Goal: Check status: Check status

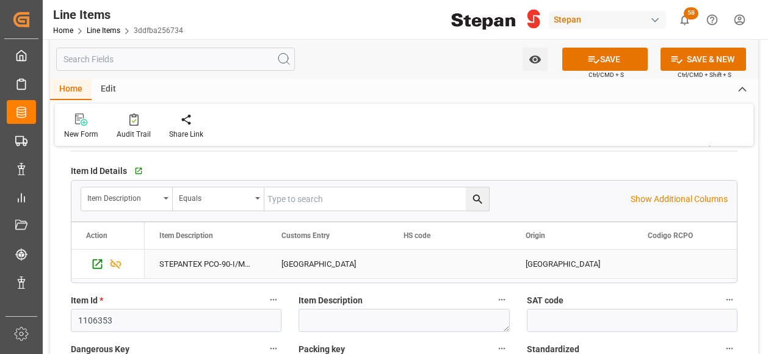
scroll to position [183, 0]
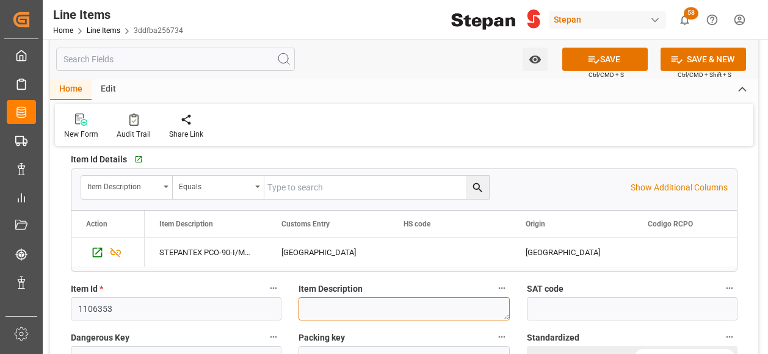
click at [338, 308] on textarea at bounding box center [404, 308] width 211 height 23
paste textarea "STEPANTEX PCO-90-I/MB PQ104 DR51 200k"
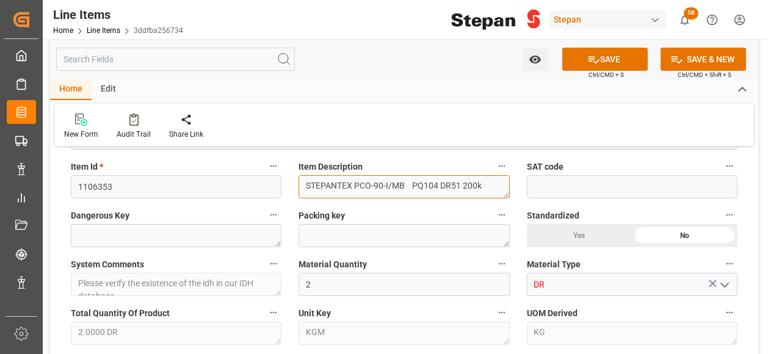
type textarea "STEPANTEX PCO-90-I/MB PQ104 DR51 200k"
click at [729, 278] on icon "open menu" at bounding box center [724, 285] width 15 height 15
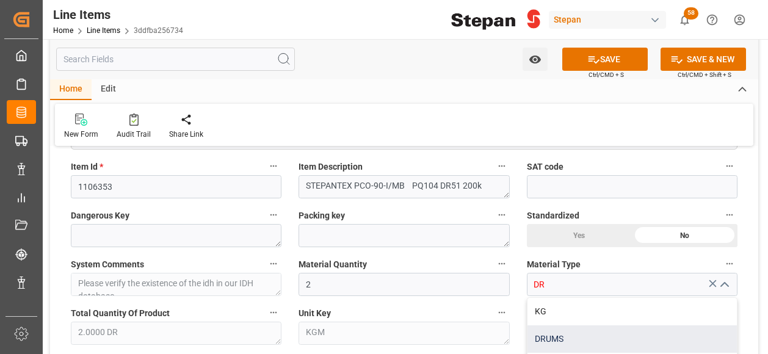
click at [554, 335] on div "DRUMS" at bounding box center [632, 338] width 209 height 27
type input "DRUMS"
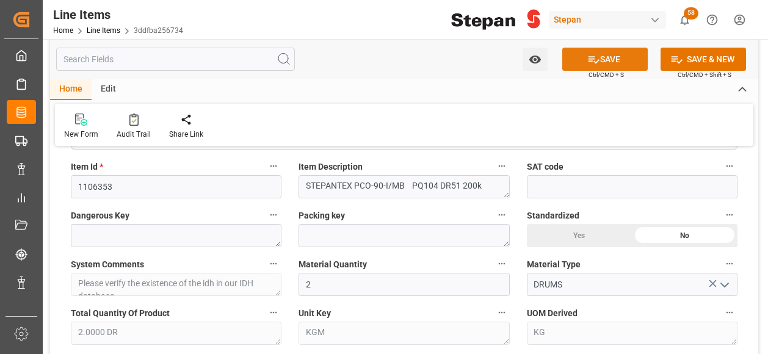
click at [602, 63] on button "SAVE" at bounding box center [604, 59] width 85 height 23
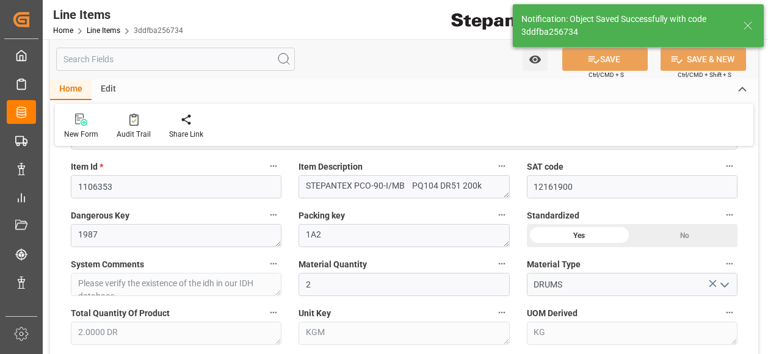
type input "12161900"
type input "[DATE] 17:33"
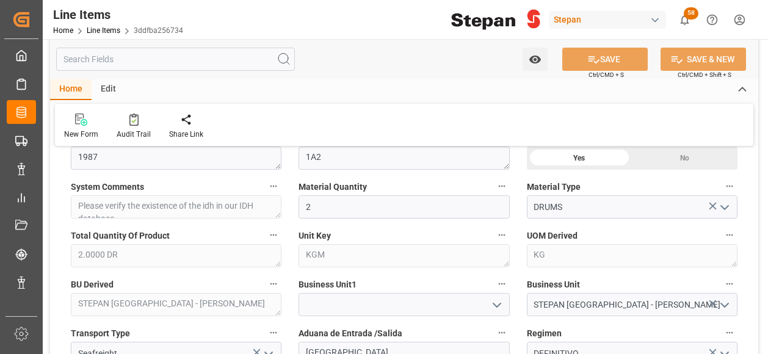
scroll to position [427, 0]
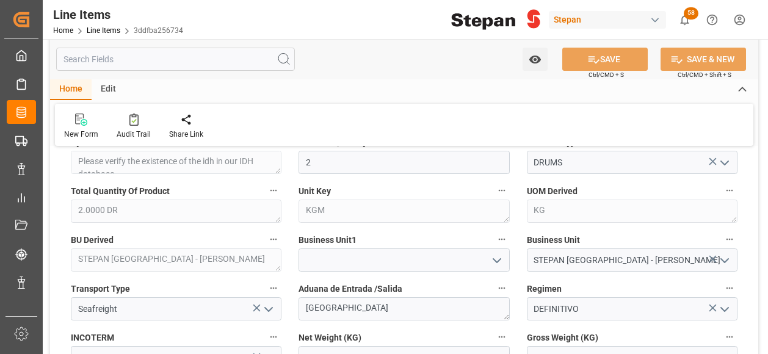
click at [492, 261] on icon "open menu" at bounding box center [497, 260] width 15 height 15
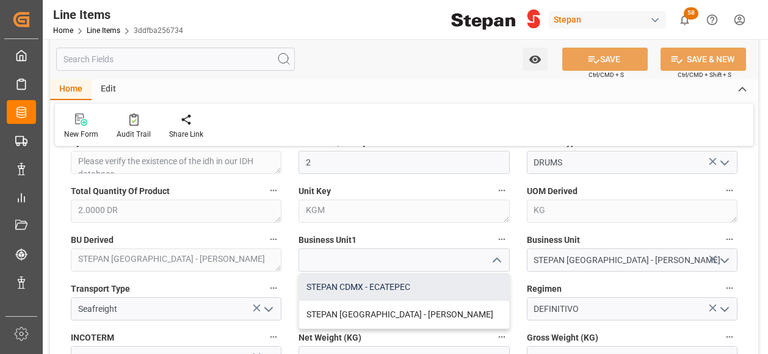
click at [380, 294] on div "STEPAN CDMX - ECATEPEC" at bounding box center [403, 287] width 209 height 27
type input "STEPAN CDMX - ECATEPEC"
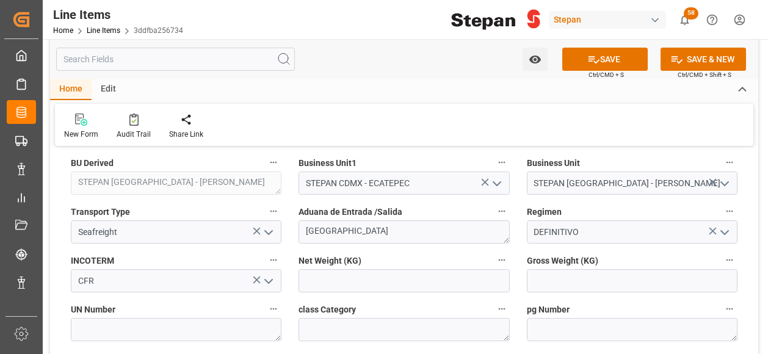
scroll to position [549, 0]
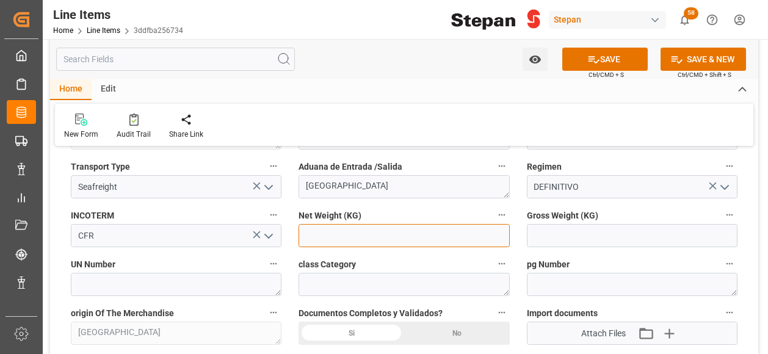
click at [335, 237] on input "text" at bounding box center [404, 235] width 211 height 23
type input "400"
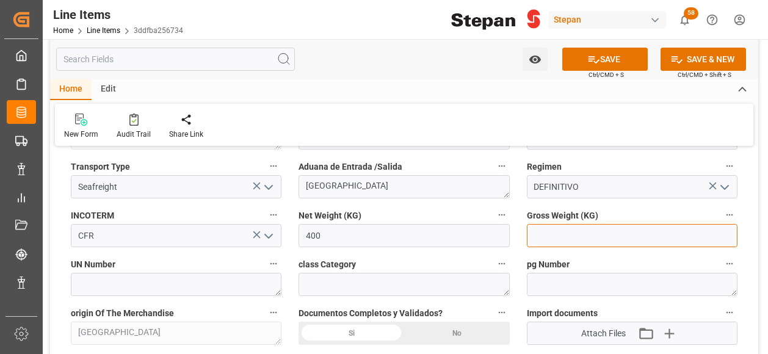
click at [552, 238] on input "text" at bounding box center [632, 235] width 211 height 23
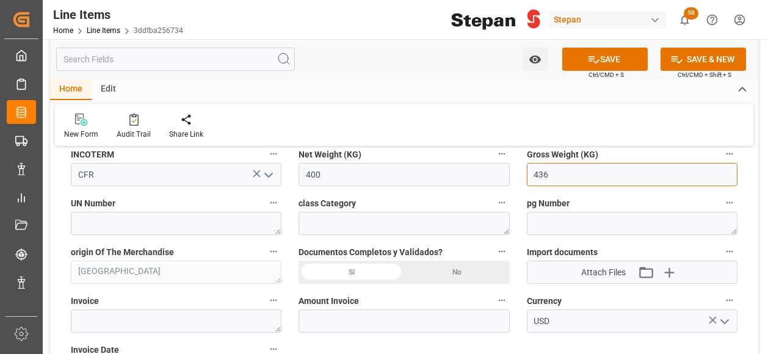
type input "436"
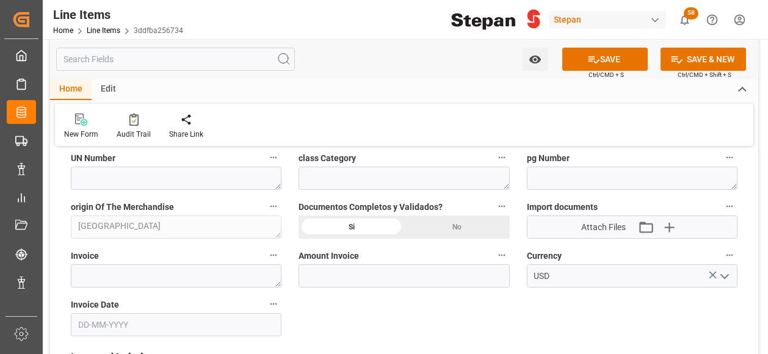
scroll to position [672, 0]
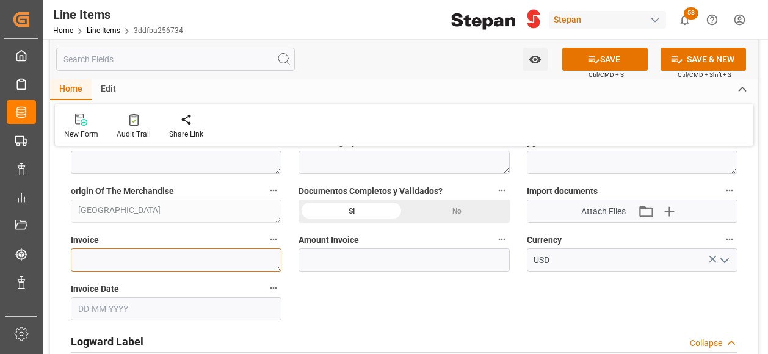
click at [127, 263] on textarea at bounding box center [176, 259] width 211 height 23
paste textarea "948042665"
type textarea "948042665"
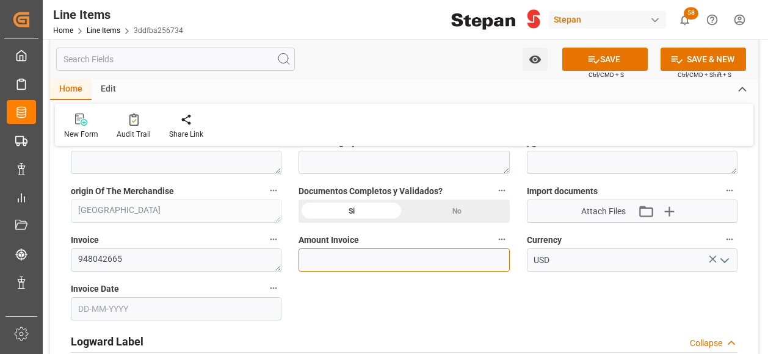
click at [348, 255] on input "text" at bounding box center [404, 259] width 211 height 23
type input "1866.68"
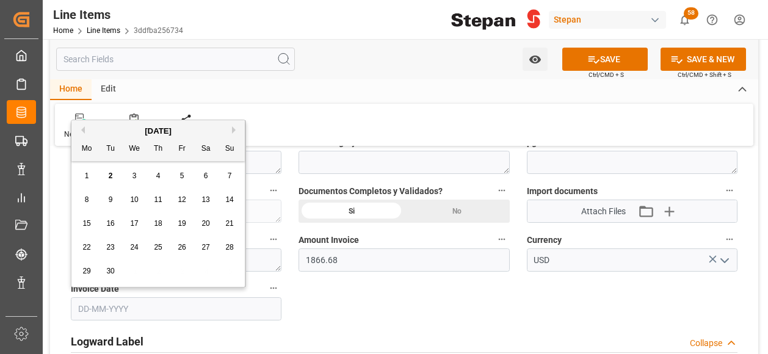
click at [150, 306] on input "text" at bounding box center [176, 308] width 211 height 23
click at [111, 127] on div "[DATE]" at bounding box center [157, 131] width 173 height 12
click at [82, 129] on button "Previous Month" at bounding box center [81, 129] width 7 height 7
click at [88, 270] on span "25" at bounding box center [86, 271] width 8 height 9
type input "[DATE]"
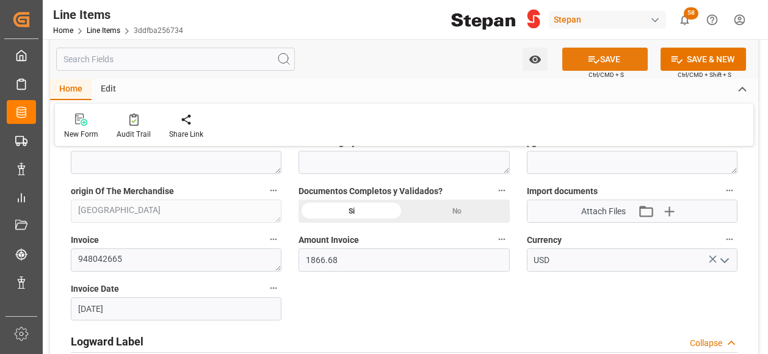
click at [613, 56] on button "SAVE" at bounding box center [604, 59] width 85 height 23
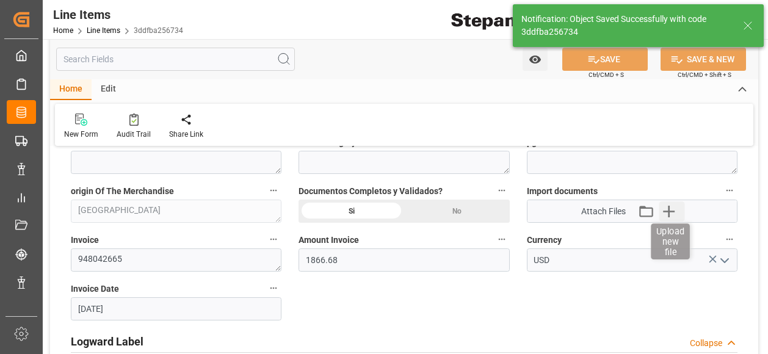
click at [672, 208] on icon "button" at bounding box center [669, 211] width 20 height 20
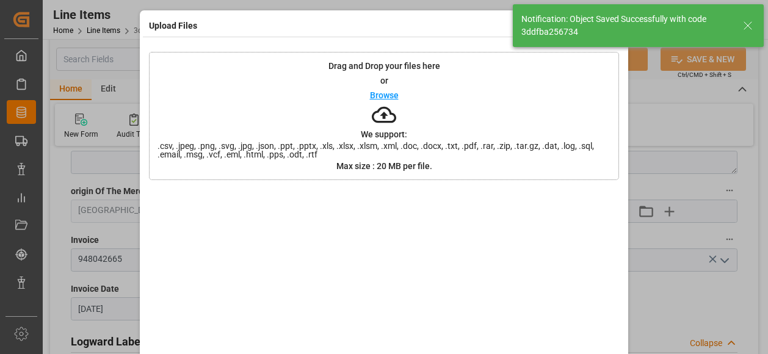
click at [380, 95] on p "Browse" at bounding box center [384, 95] width 29 height 9
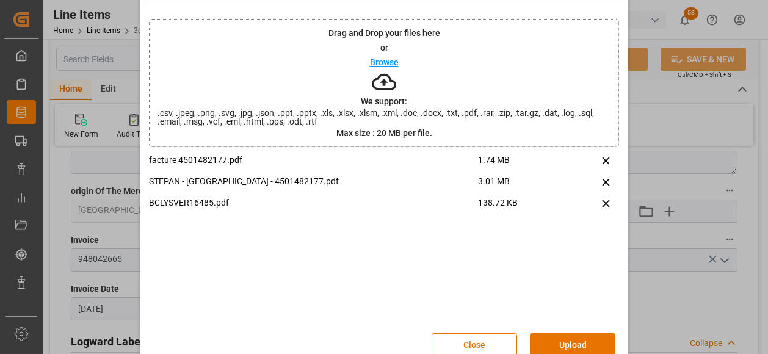
scroll to position [57, 0]
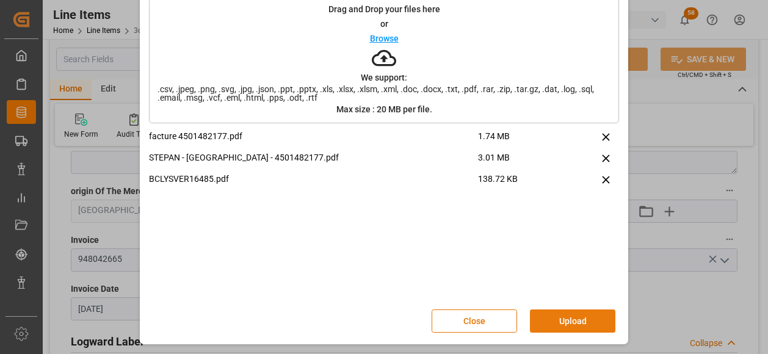
click at [553, 316] on button "Upload" at bounding box center [572, 321] width 85 height 23
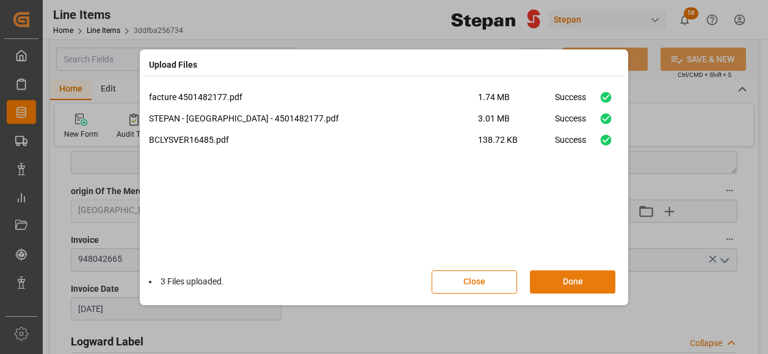
click at [579, 285] on button "Done" at bounding box center [572, 281] width 85 height 23
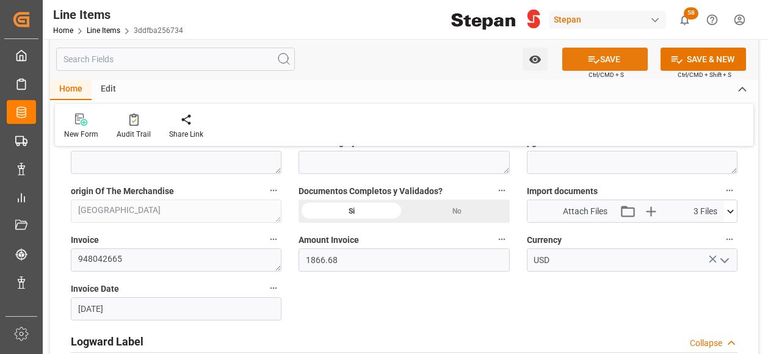
click at [597, 60] on icon at bounding box center [593, 59] width 13 height 13
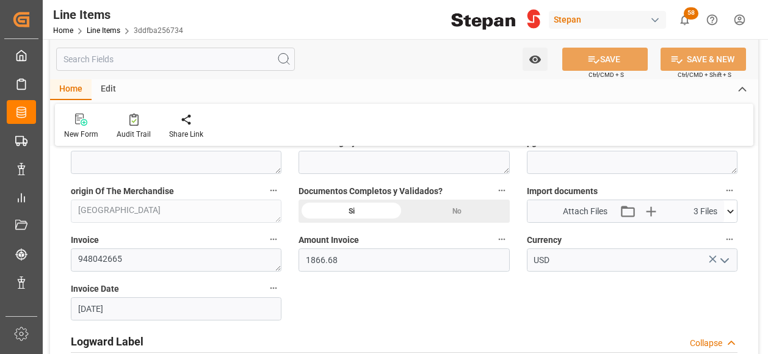
type input "02-09-2025 17:39"
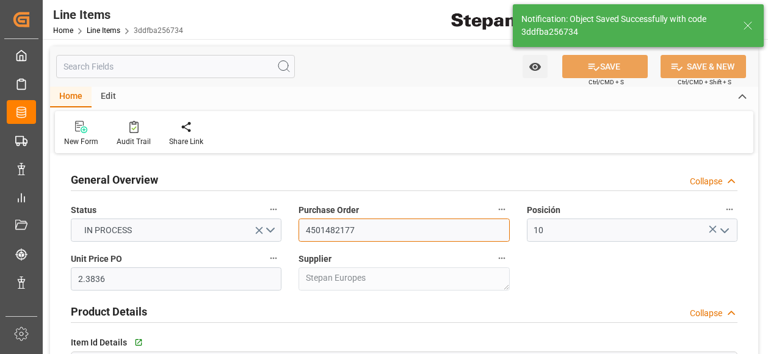
drag, startPoint x: 355, startPoint y: 220, endPoint x: 302, endPoint y: 222, distance: 53.7
click at [302, 222] on input "4501482177" at bounding box center [404, 230] width 211 height 23
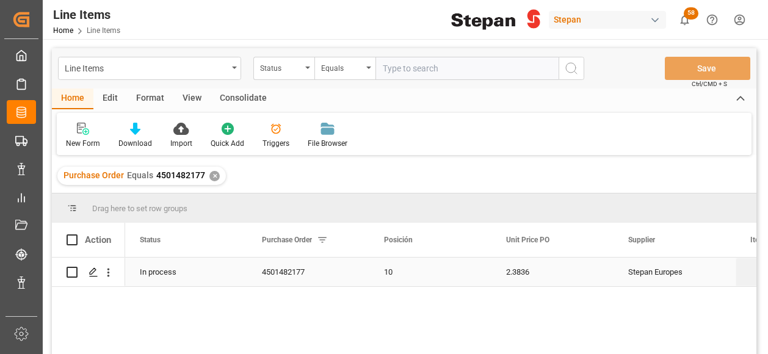
click at [68, 272] on input "Press Space to toggle row selection (unchecked)" at bounding box center [72, 272] width 11 height 11
checkbox input "true"
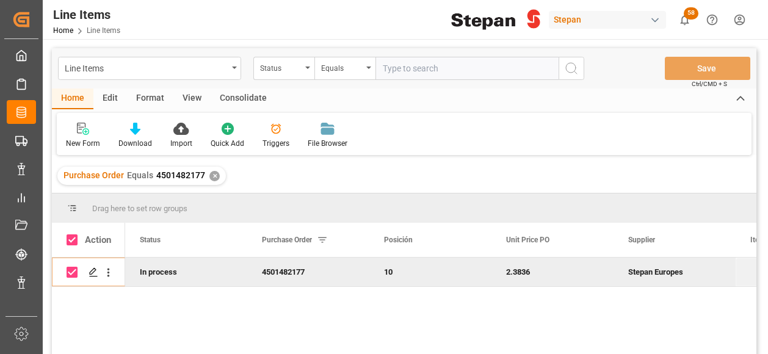
click at [238, 101] on div "Consolidate" at bounding box center [243, 99] width 65 height 21
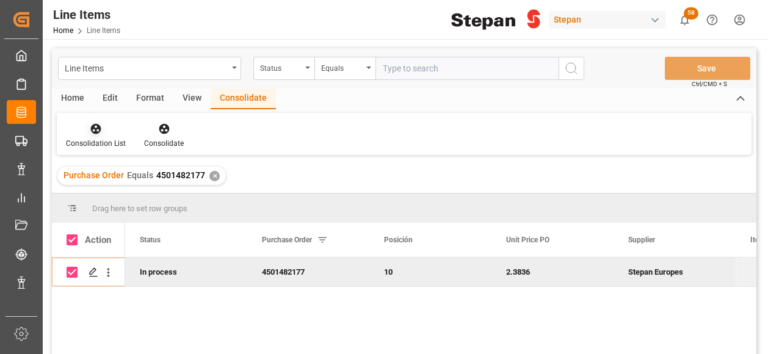
click at [82, 140] on div "Consolidation List" at bounding box center [96, 143] width 60 height 11
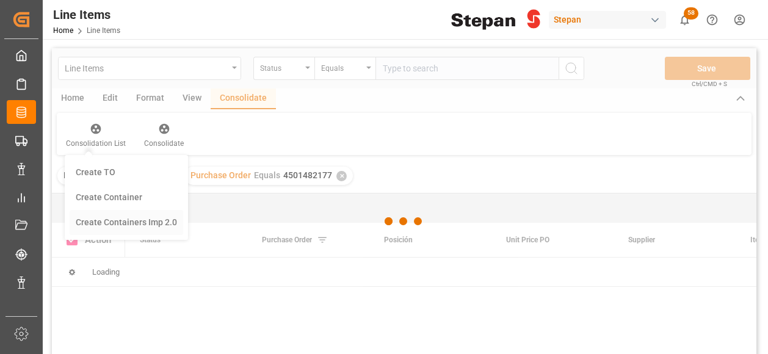
click at [93, 222] on div "Line Items Status Equals Save Ctrl/CMD + S Home Edit Format View Consolidate Co…" at bounding box center [404, 217] width 705 height 338
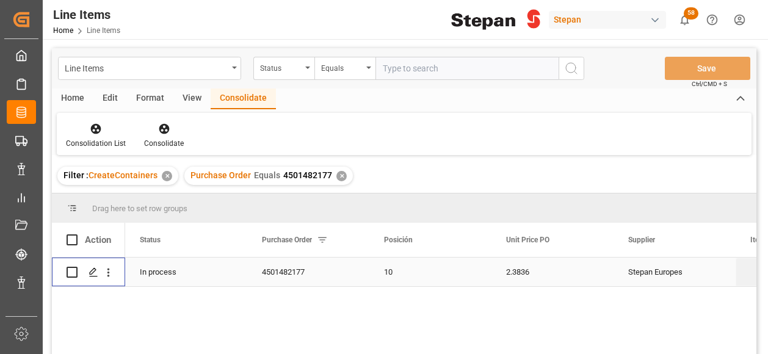
click at [71, 270] on input "Press Space to toggle row selection (unchecked)" at bounding box center [72, 272] width 11 height 11
checkbox input "true"
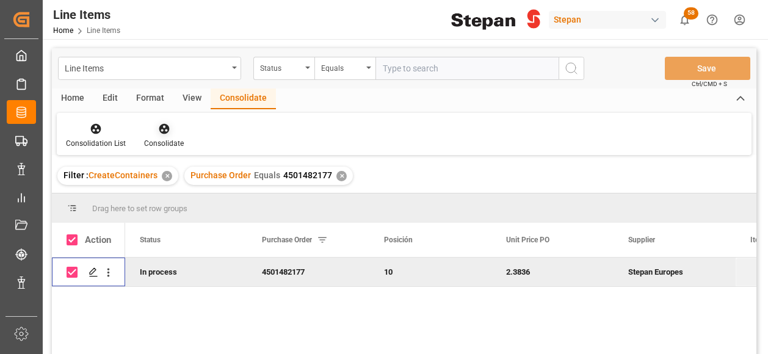
click at [159, 127] on icon at bounding box center [164, 129] width 10 height 10
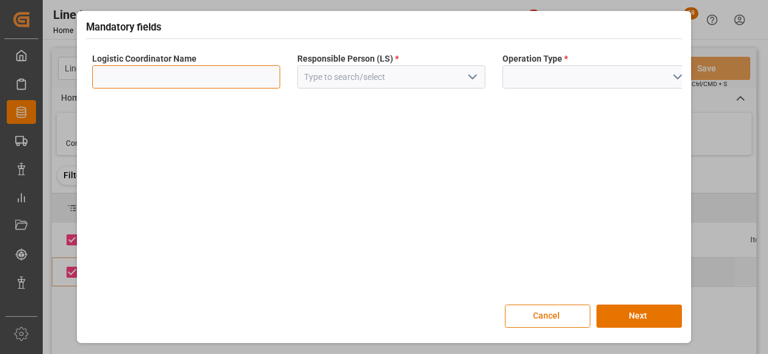
click at [216, 75] on input at bounding box center [186, 76] width 188 height 23
type input "LESCHACO MEXICANA"
click at [473, 75] on icon "open menu" at bounding box center [472, 77] width 15 height 15
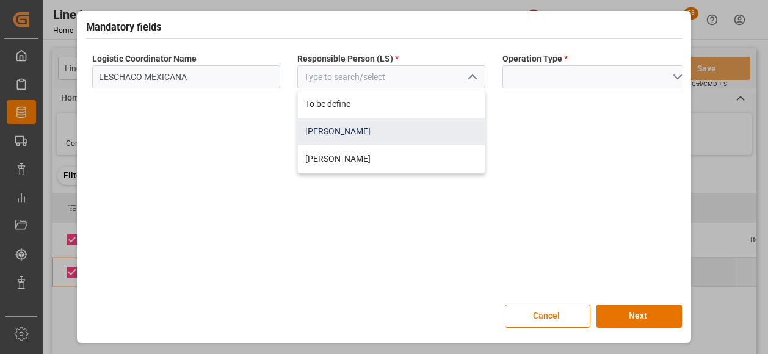
click at [328, 127] on div "Jose Echeverria" at bounding box center [391, 131] width 187 height 27
type input "Jose Echeverria"
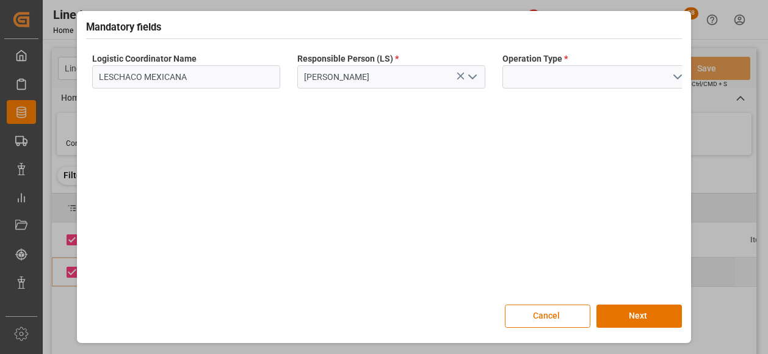
click at [680, 74] on icon "open menu" at bounding box center [677, 77] width 15 height 15
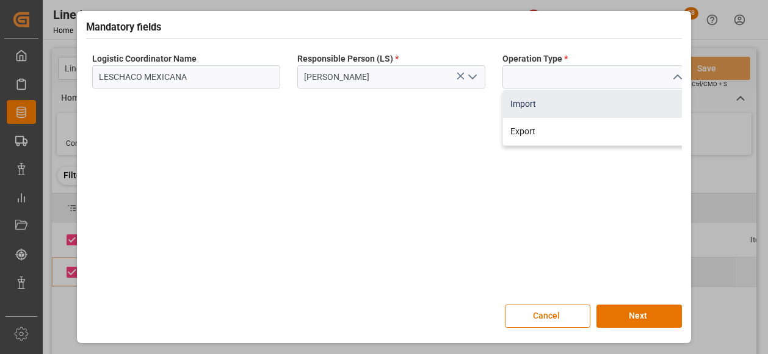
click at [526, 104] on div "Import" at bounding box center [596, 103] width 187 height 27
type input "Import"
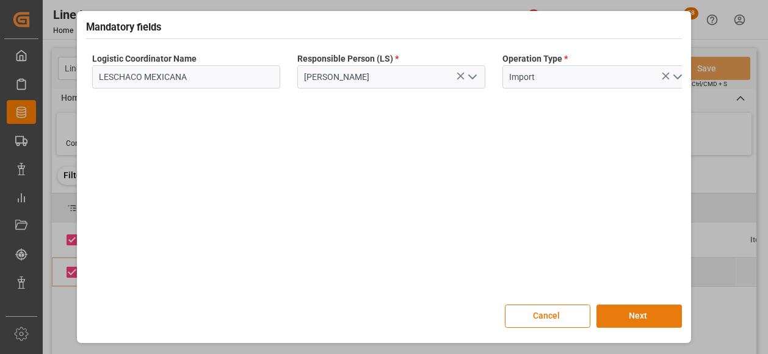
click at [646, 317] on button "Next" at bounding box center [638, 316] width 85 height 23
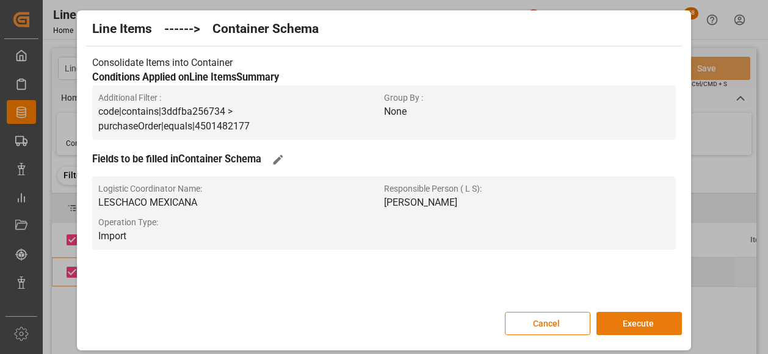
click at [644, 321] on button "Execute" at bounding box center [638, 323] width 85 height 23
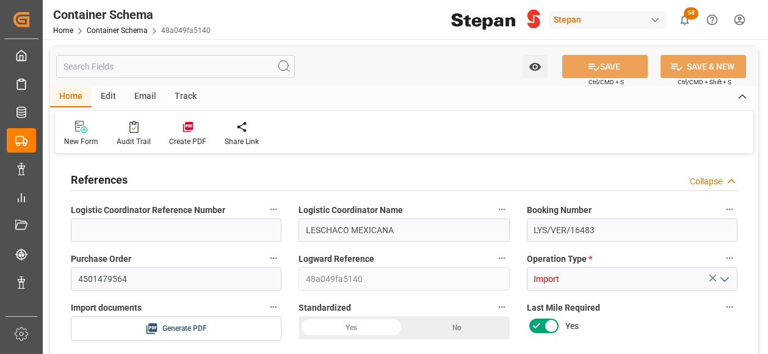
type input "0"
type input "1"
type input "18"
type input "3960"
type input "4114"
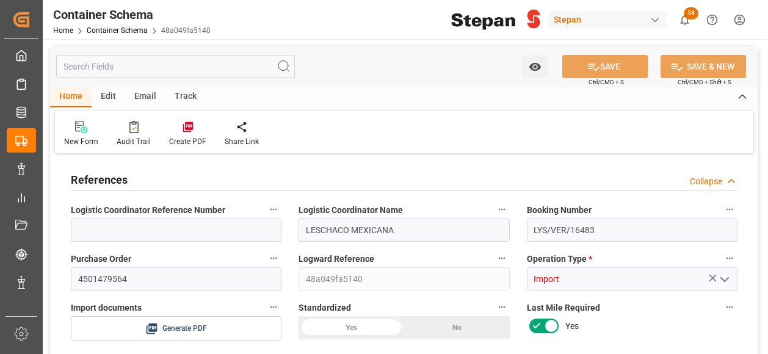
type input "12"
type input "0"
type input "ECU Worldwide"
type input "FRLEH"
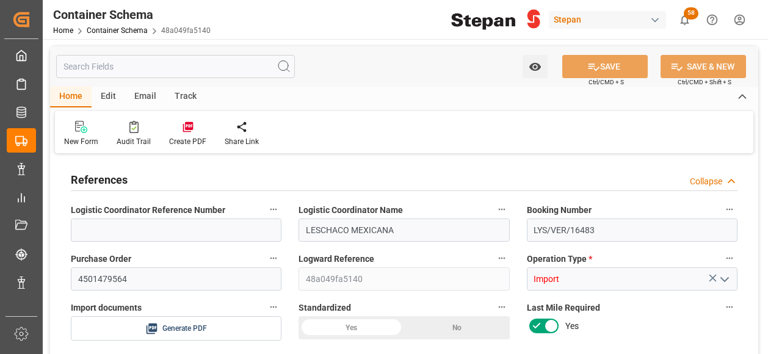
type input "MXVER"
type input "9403619"
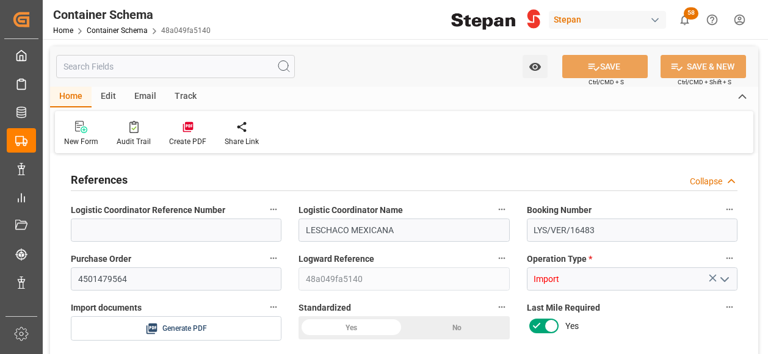
type input "9403619"
type input "0"
type input "02-09-2025 00:00"
type input "02-09-2025"
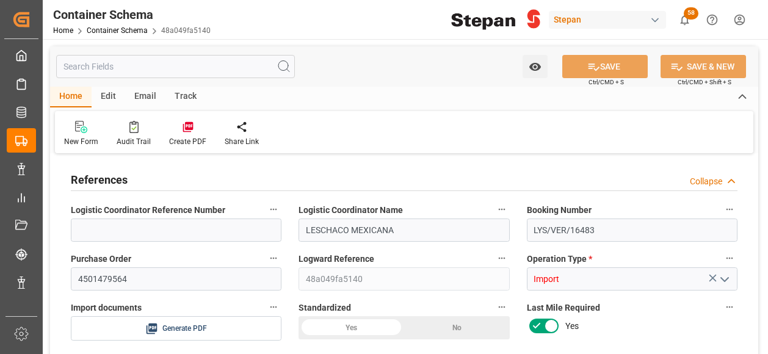
type input "05-09-2025 00:00"
type input "03-10-2025 00:00"
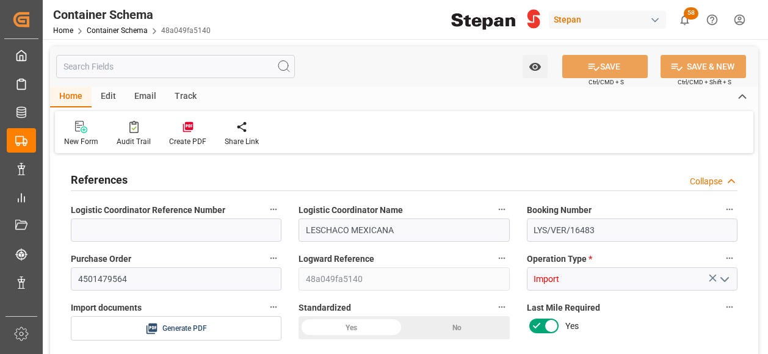
type input "[DATE] 00:00"
type input "[DATE]"
type input "02-09-2025 14:52"
type input "02-09-2025 14:45"
type input "[DATE]"
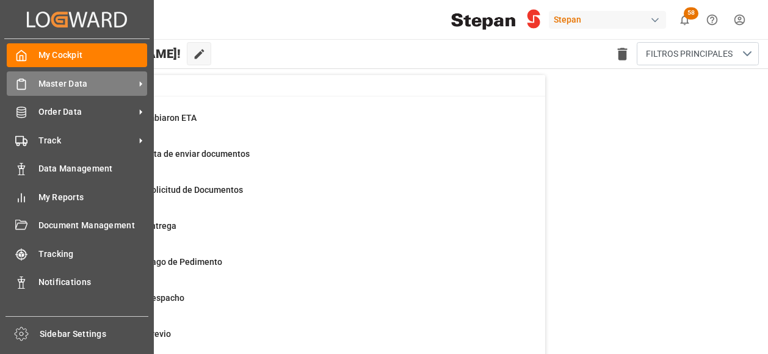
click at [72, 83] on span "Master Data" at bounding box center [86, 84] width 96 height 13
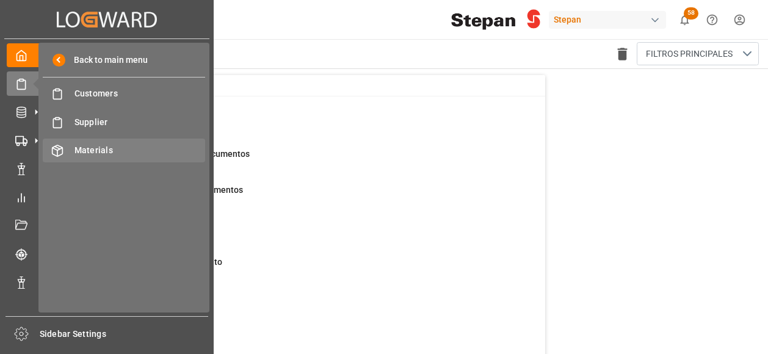
click at [95, 151] on span "Materials" at bounding box center [139, 150] width 131 height 13
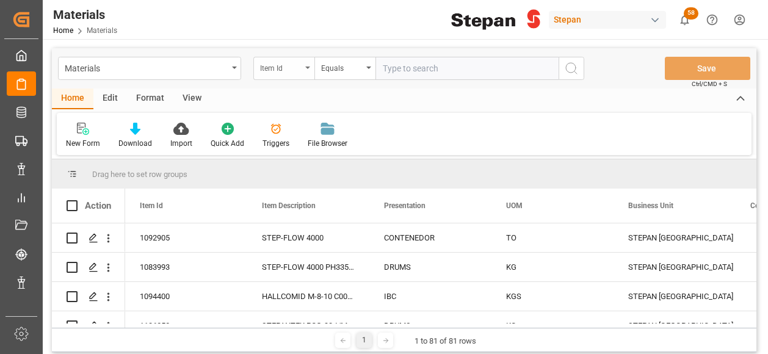
click at [311, 63] on div "Item Id" at bounding box center [283, 68] width 61 height 23
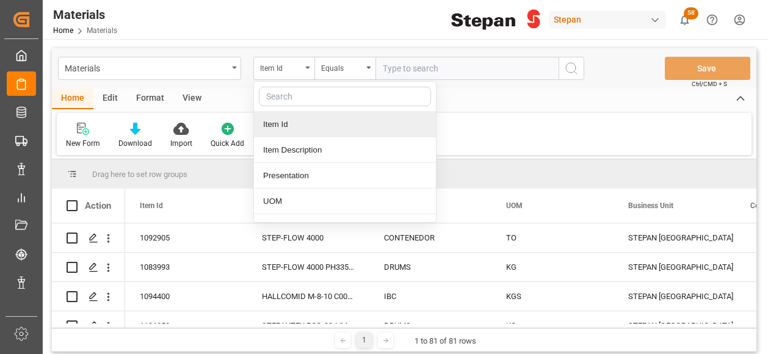
click at [286, 121] on div "Item Id" at bounding box center [345, 125] width 182 height 26
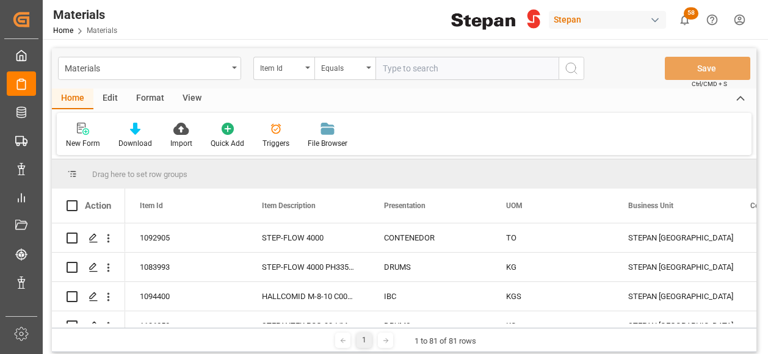
click at [401, 65] on input "text" at bounding box center [466, 68] width 183 height 23
paste input "1106353"
type input "1106353"
click at [574, 69] on icon "search button" at bounding box center [571, 68] width 15 height 15
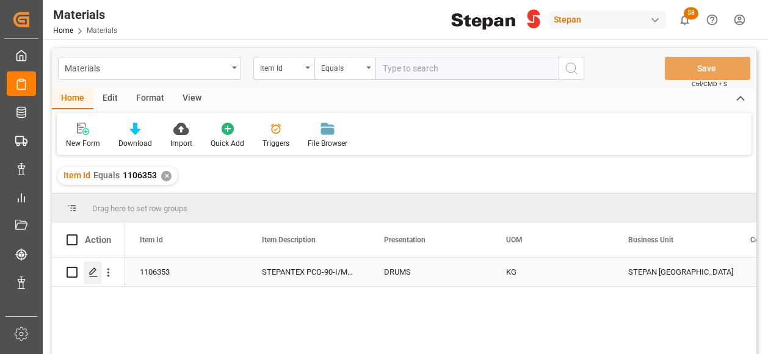
click at [96, 274] on icon "Press SPACE to select this row." at bounding box center [94, 272] width 10 height 10
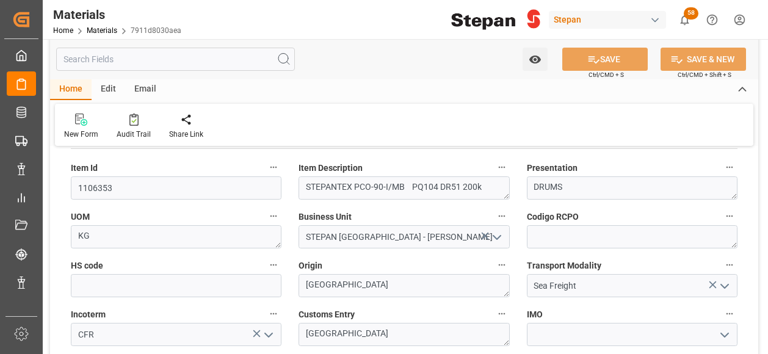
scroll to position [61, 0]
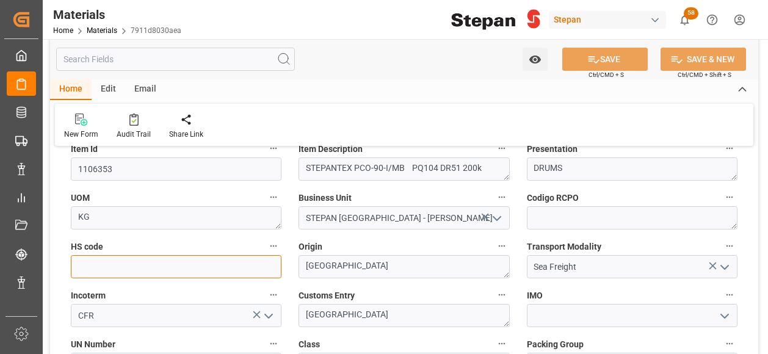
click at [106, 259] on input at bounding box center [176, 266] width 211 height 23
paste input "38249999"
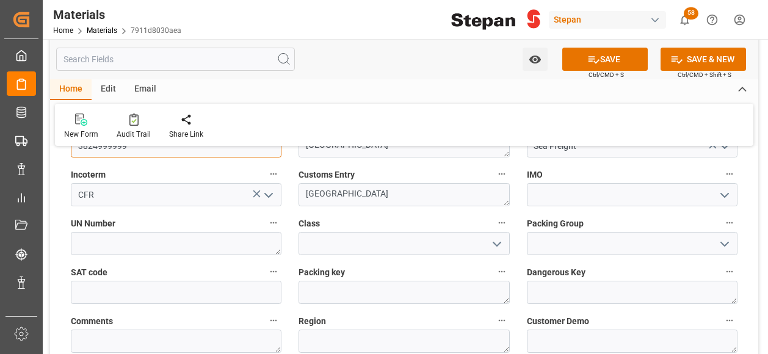
scroll to position [183, 0]
type input "3824999999"
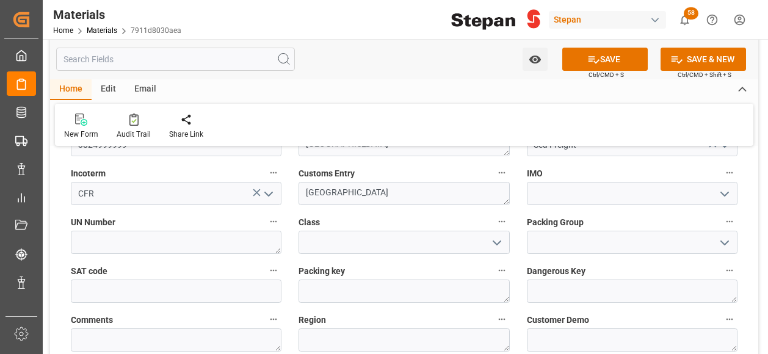
click at [492, 241] on icon "open menu" at bounding box center [497, 243] width 15 height 15
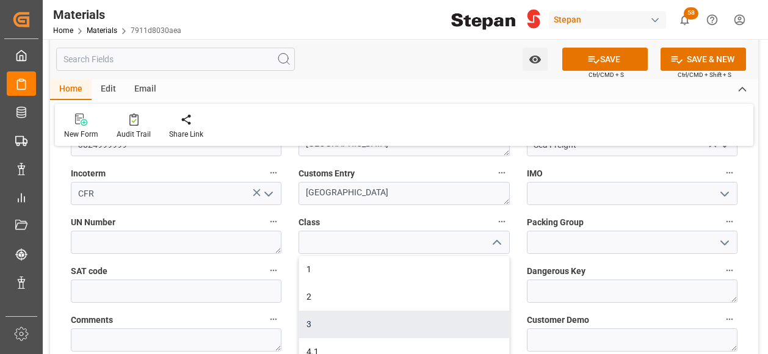
click at [319, 322] on div "3" at bounding box center [403, 324] width 209 height 27
type input "3"
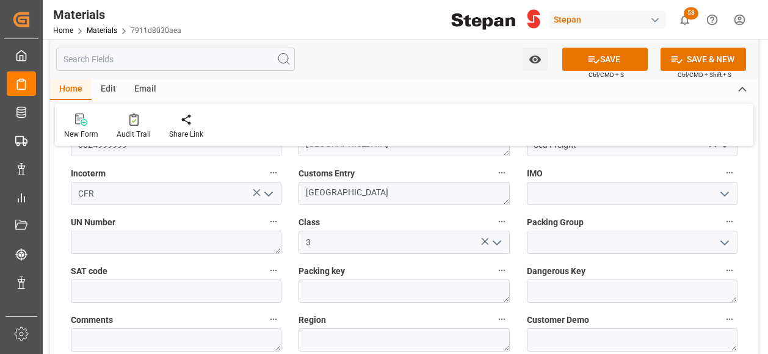
click at [722, 195] on icon "open menu" at bounding box center [724, 194] width 15 height 15
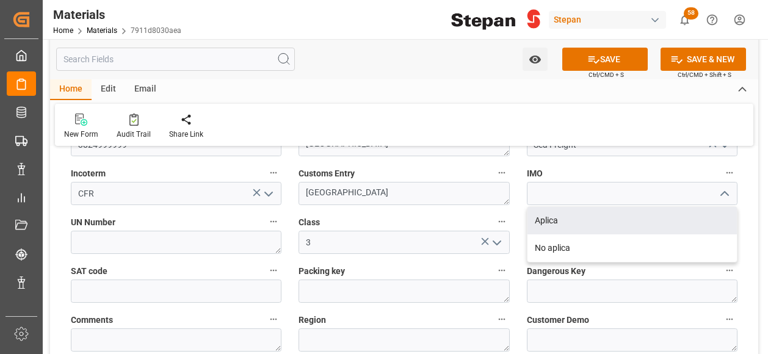
click at [557, 220] on div "Aplica" at bounding box center [632, 220] width 209 height 27
type input "Aplica"
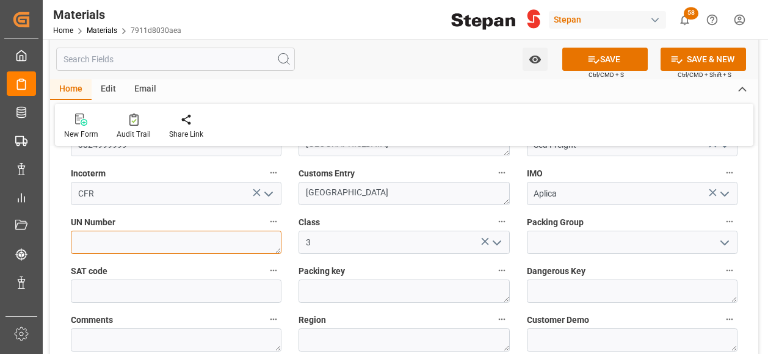
click at [131, 248] on textarea at bounding box center [176, 242] width 211 height 23
paste textarea "1987"
type textarea "1987"
click at [726, 244] on polyline "open menu" at bounding box center [724, 243] width 7 height 4
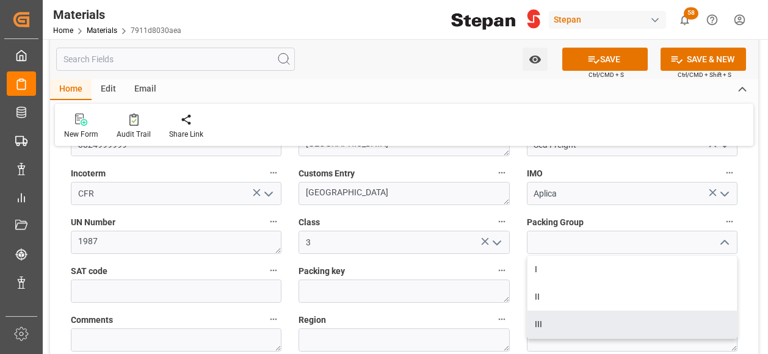
click at [546, 325] on div "III" at bounding box center [632, 324] width 209 height 27
type input "III"
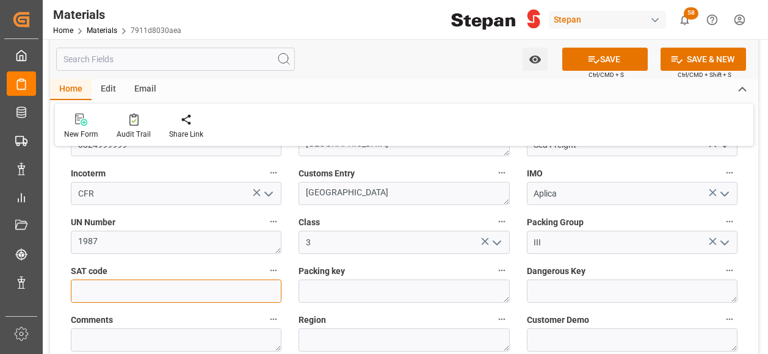
click at [118, 294] on input "text" at bounding box center [176, 291] width 211 height 23
paste input "12161900"
type input "12161900"
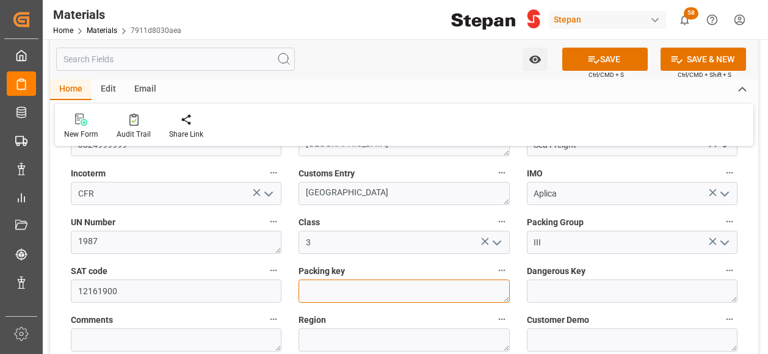
click at [355, 298] on textarea at bounding box center [404, 291] width 211 height 23
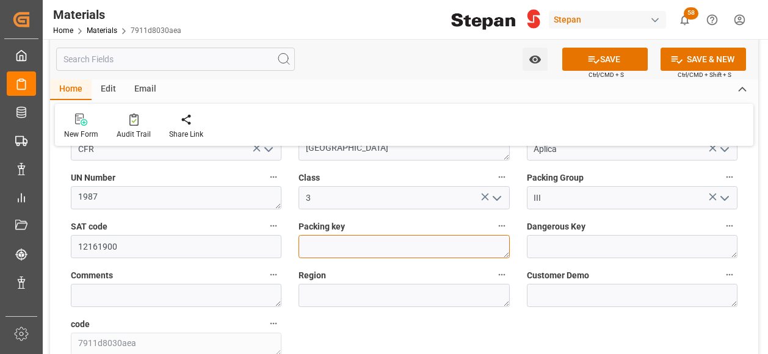
scroll to position [244, 0]
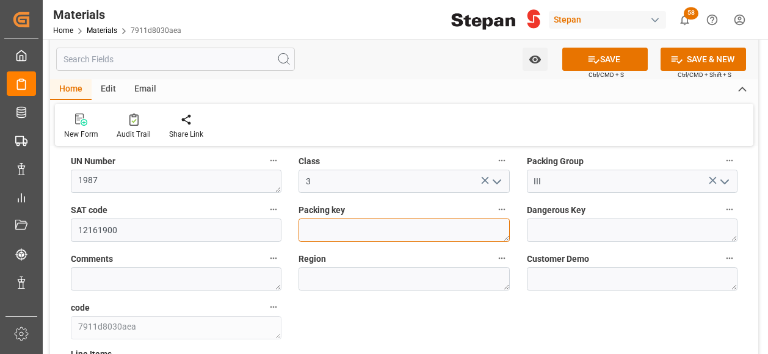
paste textarea "1A2"
type textarea "1A2"
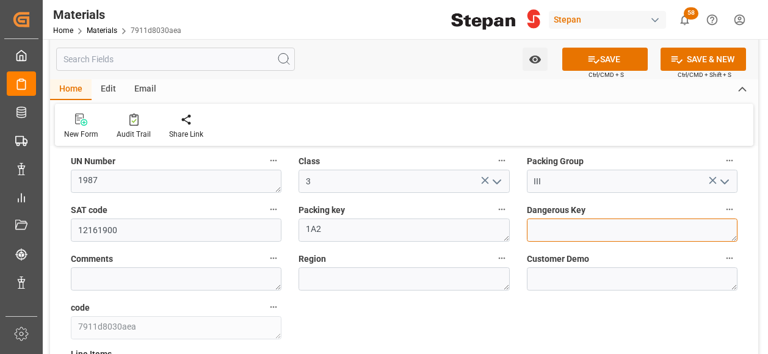
click at [612, 230] on textarea at bounding box center [632, 230] width 211 height 23
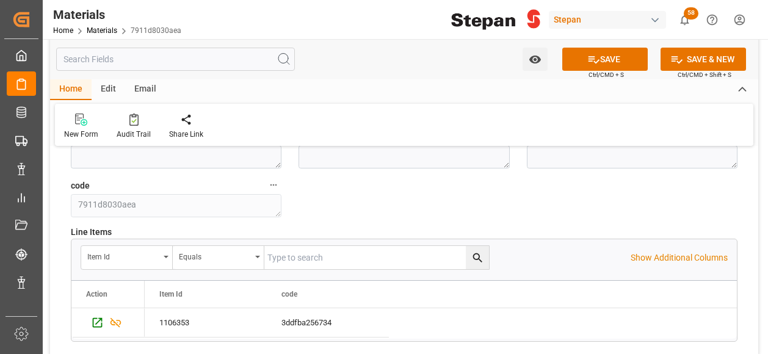
scroll to position [427, 0]
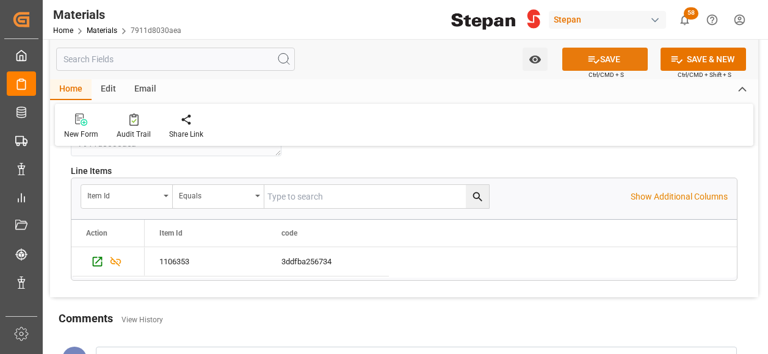
type textarea "1987"
click at [613, 52] on button "SAVE" at bounding box center [604, 59] width 85 height 23
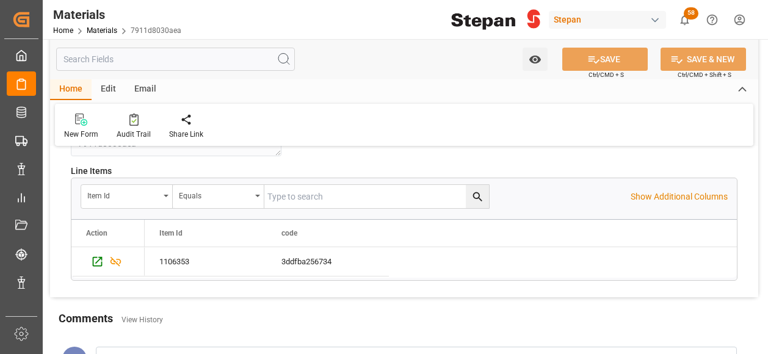
type input "3824999999"
type textarea "1987"
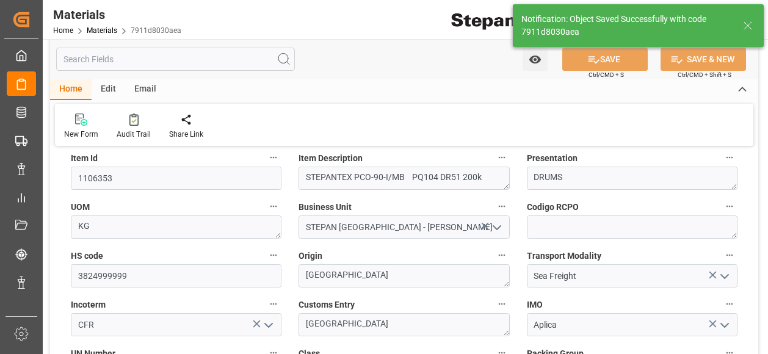
scroll to position [0, 0]
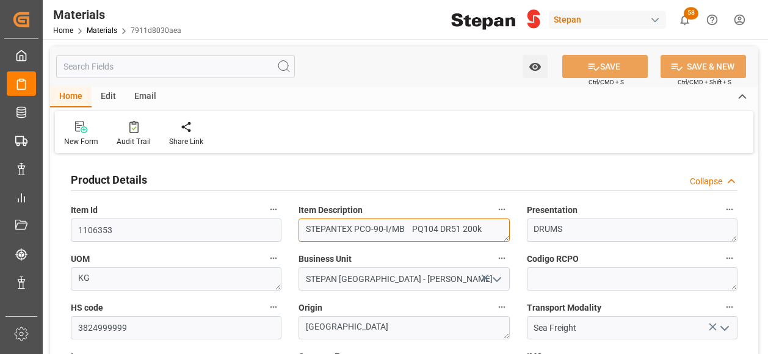
drag, startPoint x: 490, startPoint y: 229, endPoint x: 299, endPoint y: 228, distance: 191.1
click at [299, 228] on textarea "STEPANTEX PCO-90-I/MB PQ104 DR51 200k" at bounding box center [404, 230] width 211 height 23
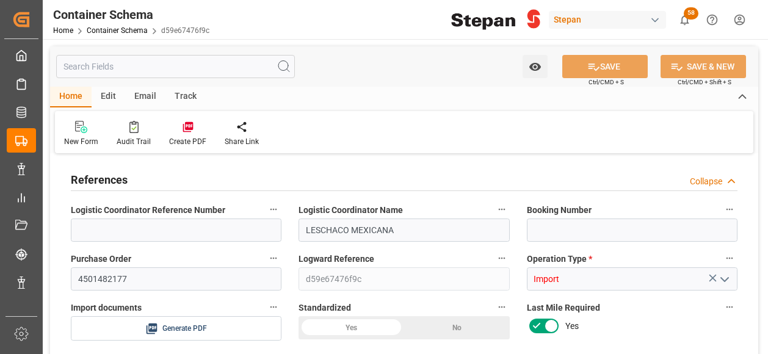
type input "0"
type input "1"
type input "400"
type input "436"
type input "02-09-2025 17:40"
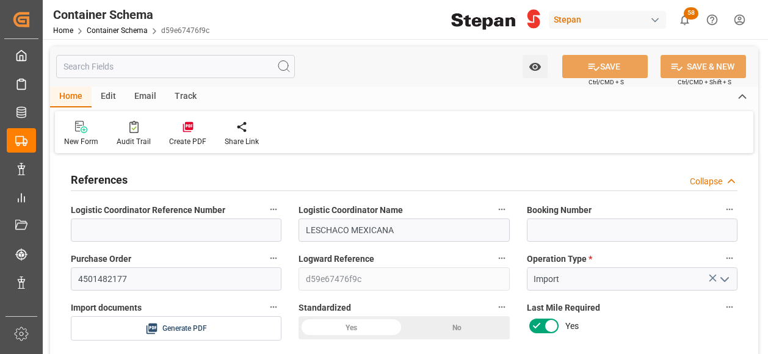
type input "02-09-2025 17:40"
type input "02-09-2025"
click at [574, 225] on input at bounding box center [632, 230] width 211 height 23
paste input "LYS/VER/16485"
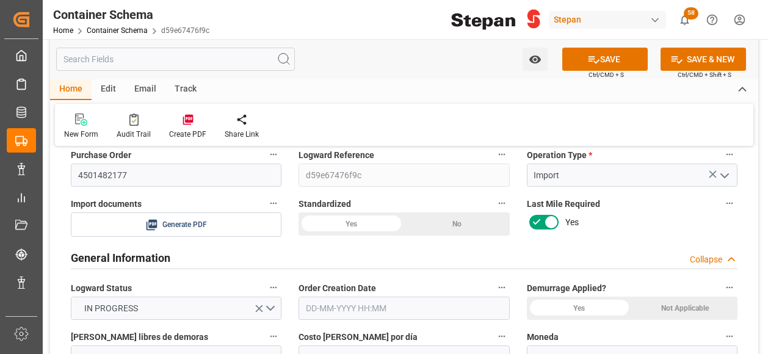
scroll to position [122, 0]
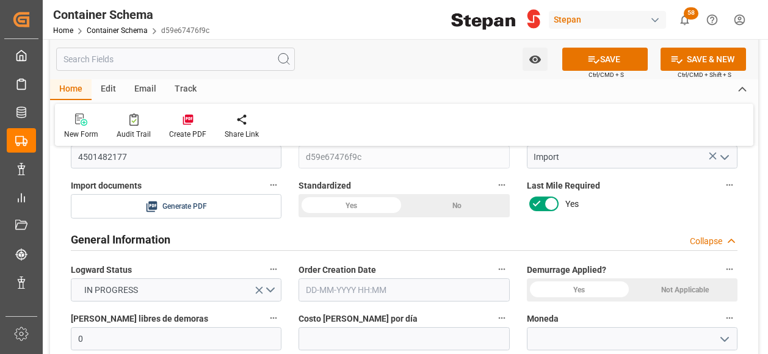
type input "LYS/VER/16485"
click at [363, 203] on div "Yes" at bounding box center [352, 205] width 106 height 23
click at [342, 287] on input "text" at bounding box center [404, 289] width 211 height 23
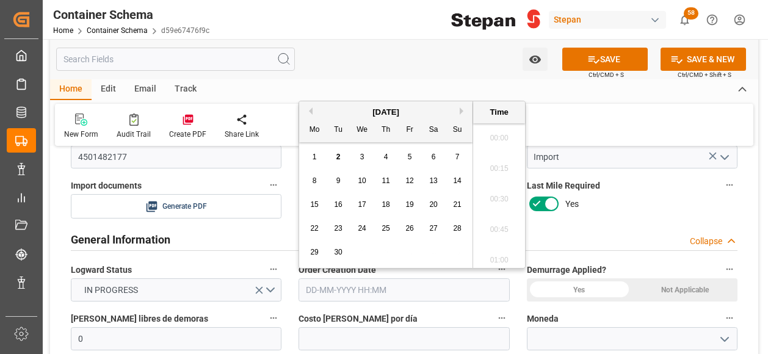
scroll to position [1347, 0]
click at [339, 108] on div "[DATE]" at bounding box center [385, 112] width 173 height 12
click at [337, 158] on span "2" at bounding box center [338, 157] width 4 height 9
type input "02-09-2025 00:00"
click at [510, 217] on div "Not Applicable" at bounding box center [457, 205] width 106 height 23
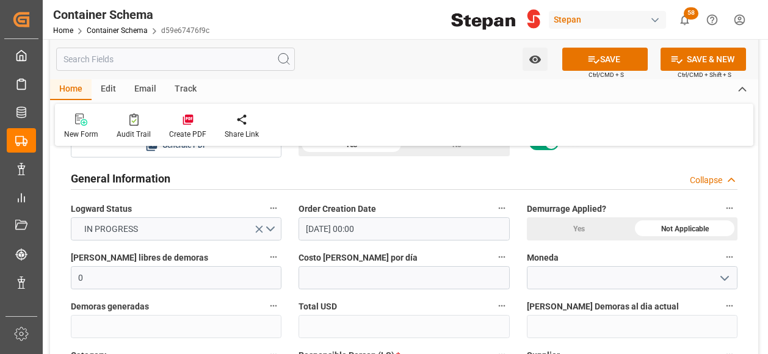
scroll to position [244, 0]
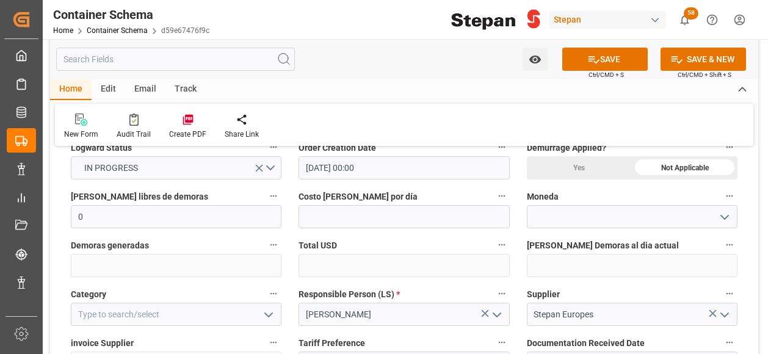
click at [725, 216] on icon "open menu" at bounding box center [724, 217] width 15 height 15
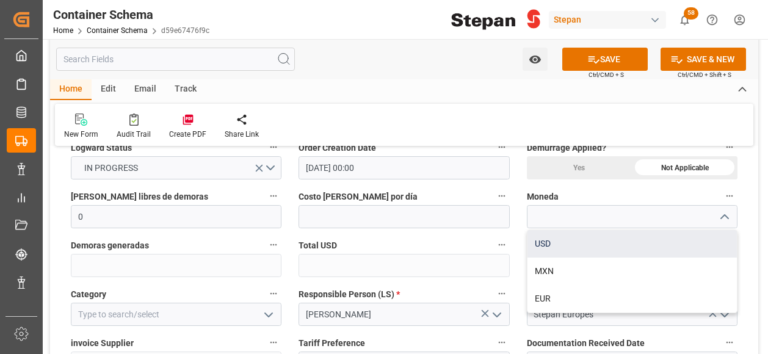
click at [551, 246] on div "USD" at bounding box center [632, 243] width 209 height 27
type input "USD"
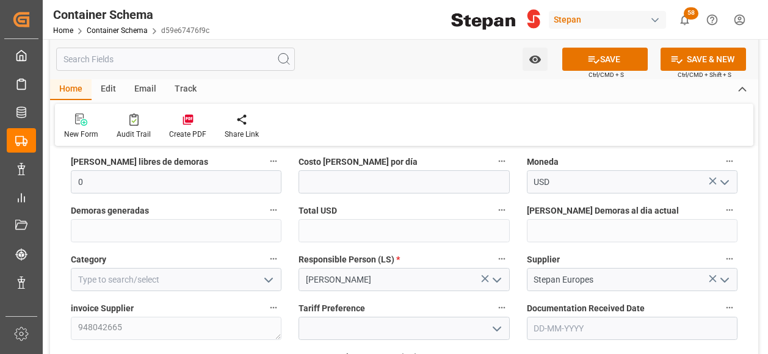
scroll to position [305, 0]
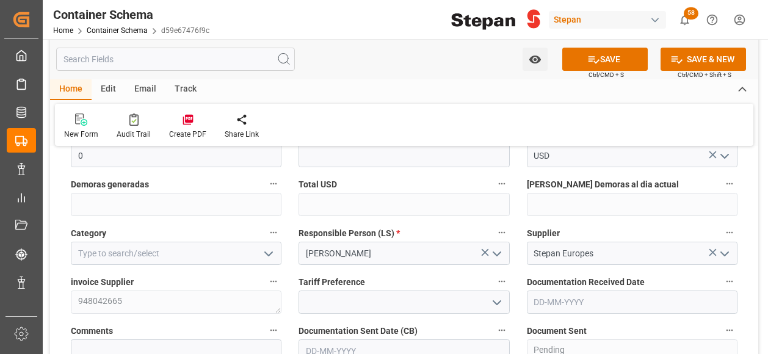
click at [273, 252] on icon "open menu" at bounding box center [268, 254] width 15 height 15
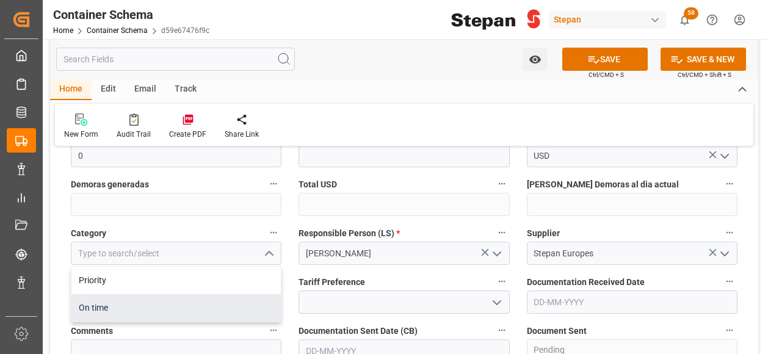
click at [98, 307] on div "On time" at bounding box center [175, 307] width 209 height 27
type input "On time"
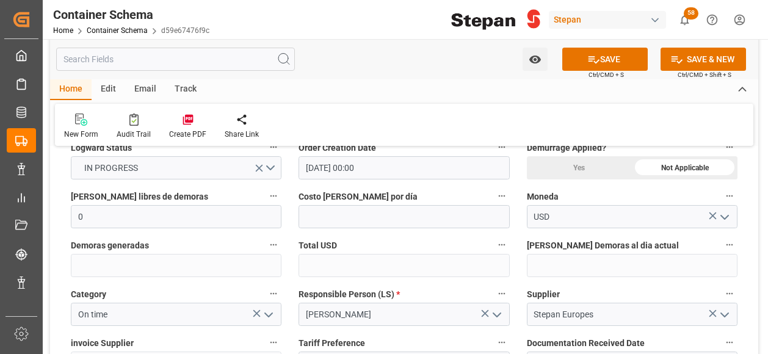
scroll to position [366, 0]
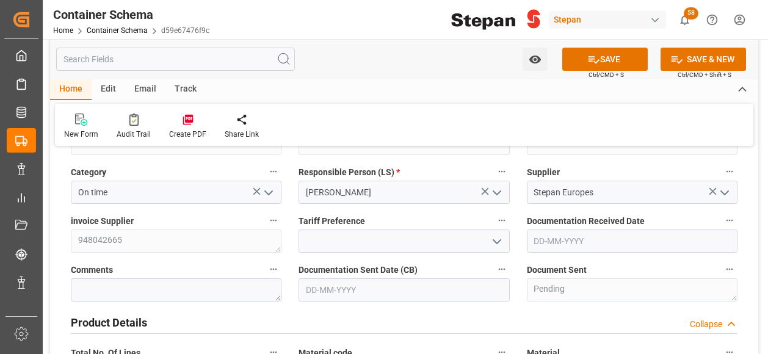
click at [596, 249] on input "text" at bounding box center [632, 241] width 211 height 23
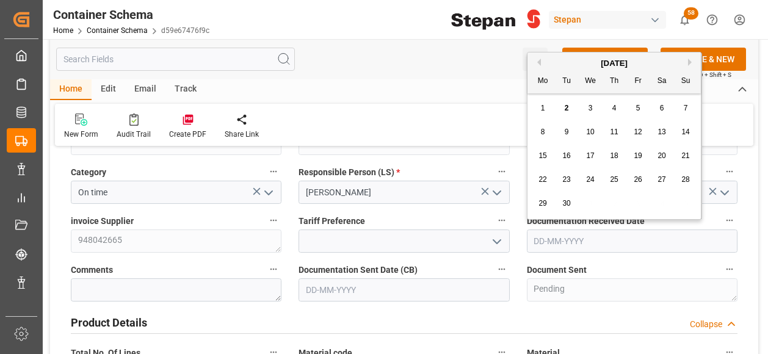
click at [574, 54] on div "September 2025 Mo Tu We Th Fr Sa Su" at bounding box center [614, 73] width 173 height 41
click at [565, 110] on span "2" at bounding box center [567, 108] width 4 height 9
type input "02-09-2025"
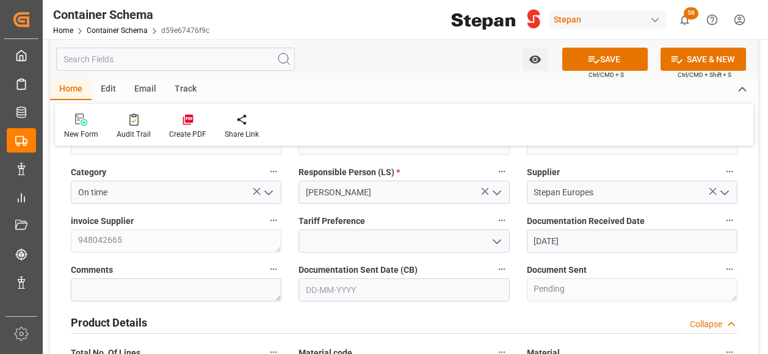
click at [497, 239] on icon "open menu" at bounding box center [497, 241] width 15 height 15
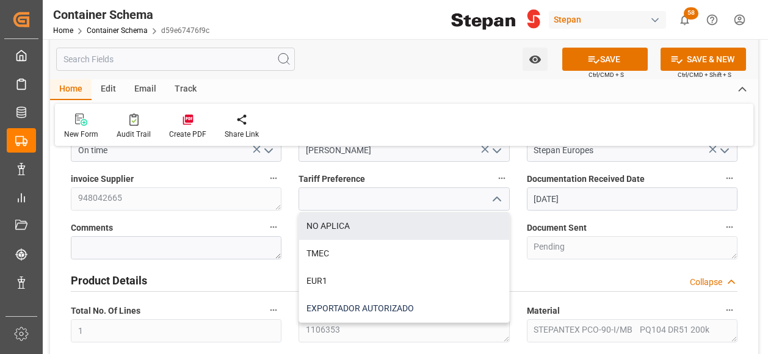
scroll to position [427, 0]
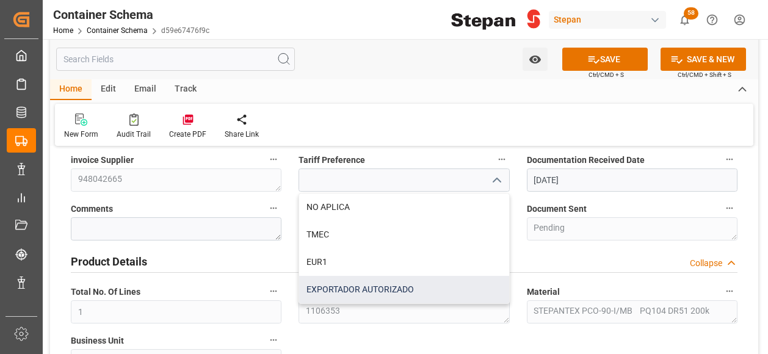
click at [358, 288] on div "EXPORTADOR AUTORIZADO" at bounding box center [403, 289] width 209 height 27
type input "EXPORTADOR AUTORIZADO"
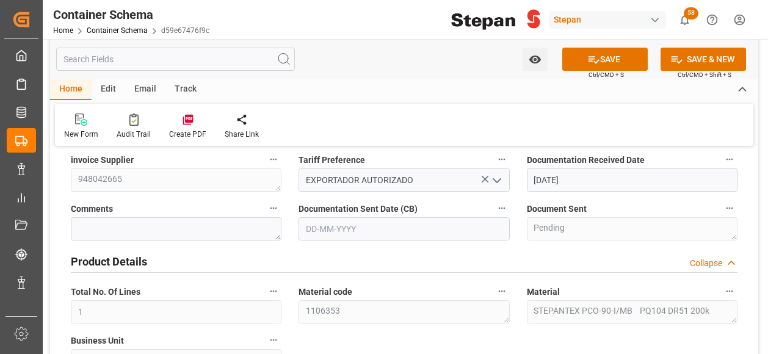
click at [349, 225] on input "text" at bounding box center [404, 228] width 211 height 23
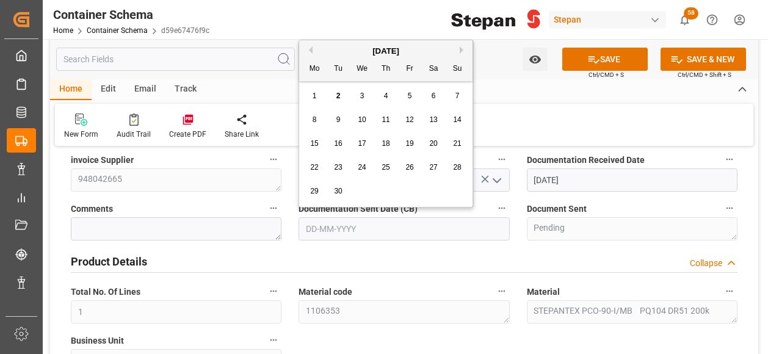
click at [348, 46] on div "September 2025" at bounding box center [385, 51] width 173 height 12
click at [337, 94] on span "2" at bounding box center [338, 96] width 4 height 9
type input "02-09-2025"
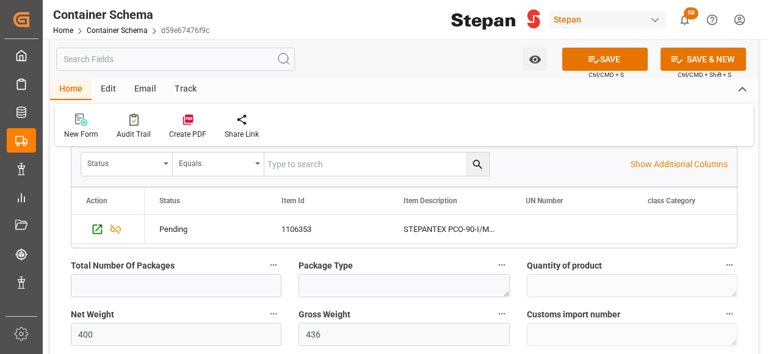
scroll to position [794, 0]
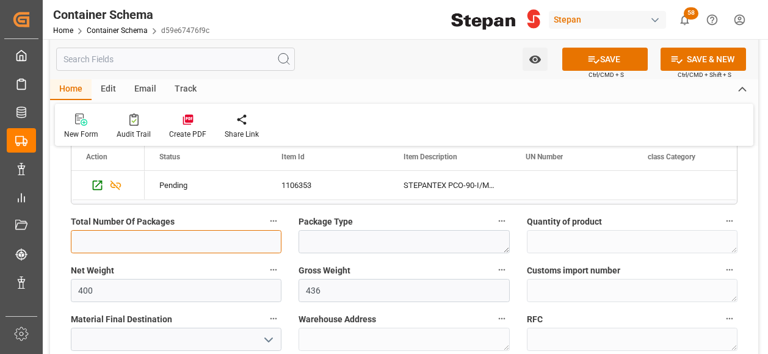
click at [138, 239] on input "text" at bounding box center [176, 241] width 211 height 23
type input "2"
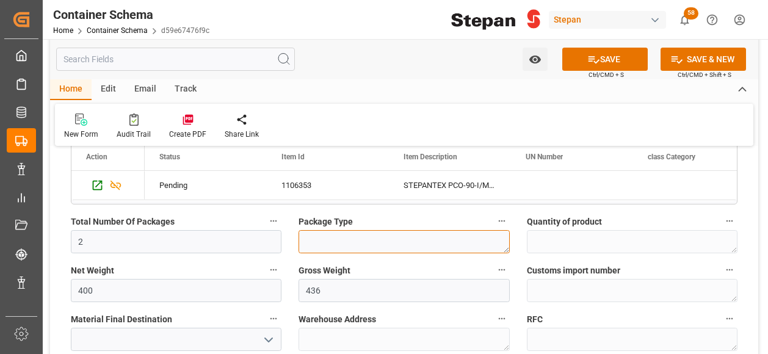
click at [355, 231] on textarea at bounding box center [404, 241] width 211 height 23
type textarea "d"
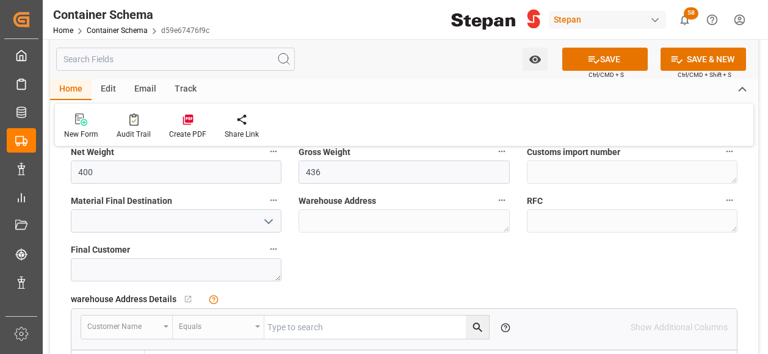
scroll to position [916, 0]
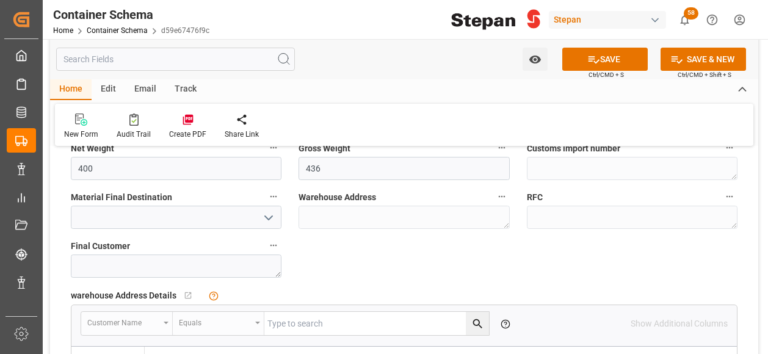
type textarea "DRUMS"
click at [268, 216] on polyline "open menu" at bounding box center [268, 218] width 7 height 4
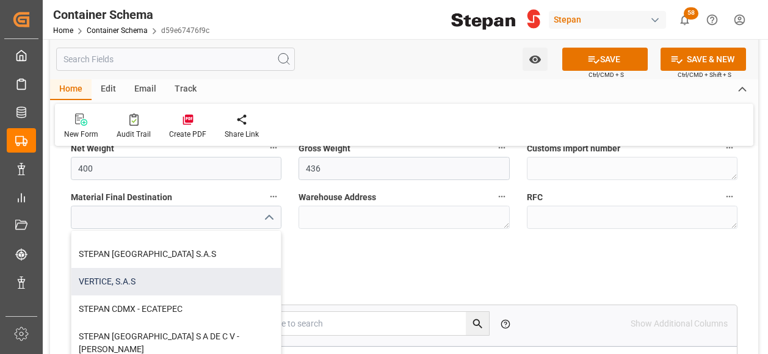
scroll to position [339, 0]
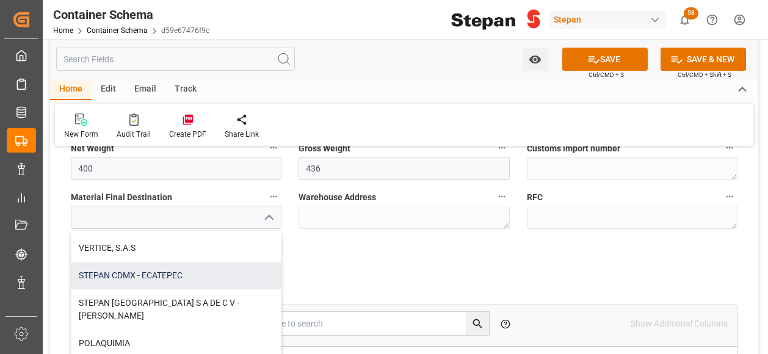
click at [165, 277] on div "STEPAN CDMX - ECATEPEC" at bounding box center [175, 275] width 209 height 27
type input "STEPAN CDMX - ECATEPEC"
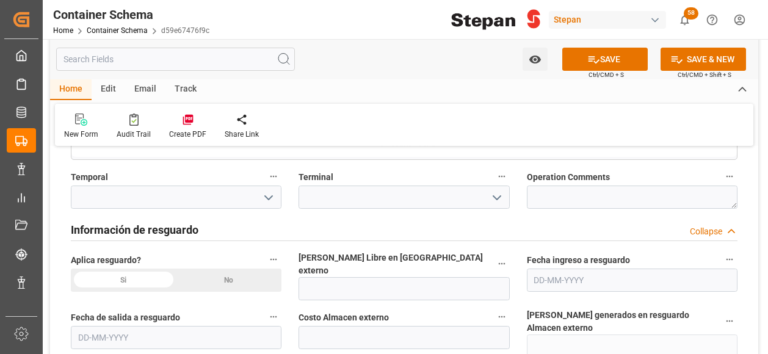
scroll to position [1221, 0]
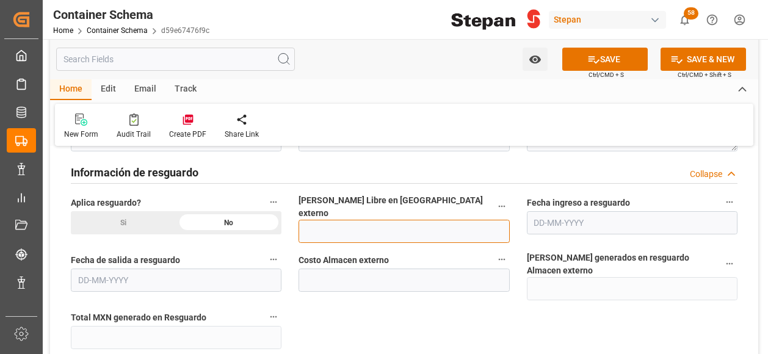
click at [333, 222] on input "text" at bounding box center [404, 231] width 211 height 23
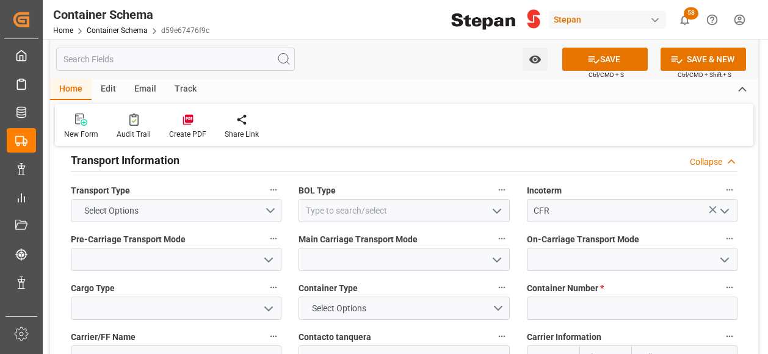
scroll to position [1526, 0]
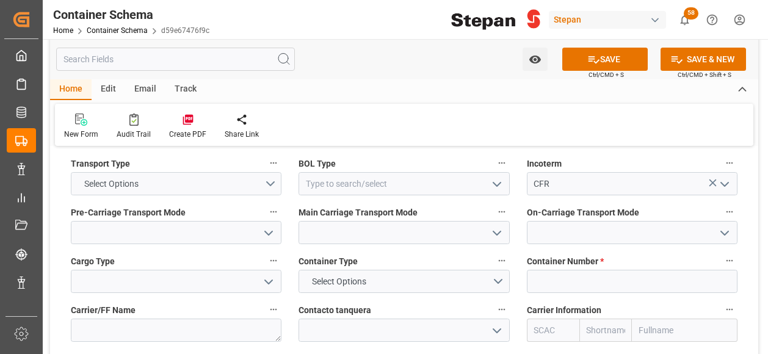
type input "12"
click at [272, 172] on button "Select Options" at bounding box center [176, 183] width 211 height 23
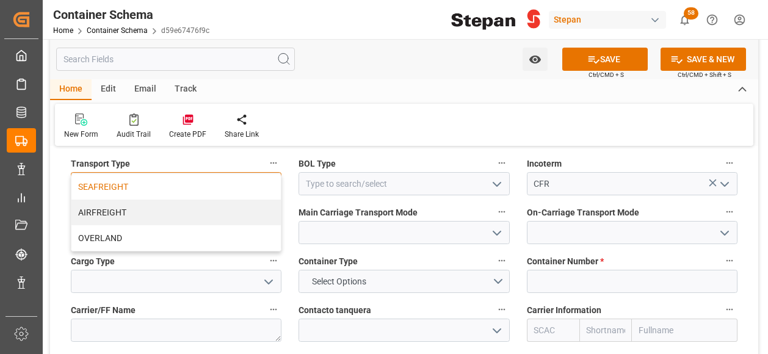
click at [105, 174] on div "SEAFREIGHT" at bounding box center [175, 187] width 209 height 26
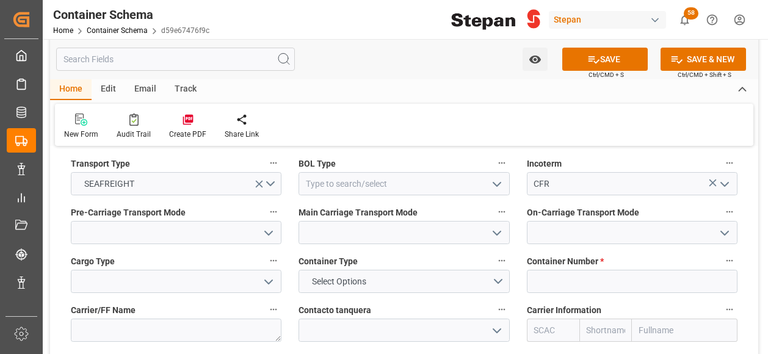
click at [495, 177] on icon "open menu" at bounding box center [497, 184] width 15 height 15
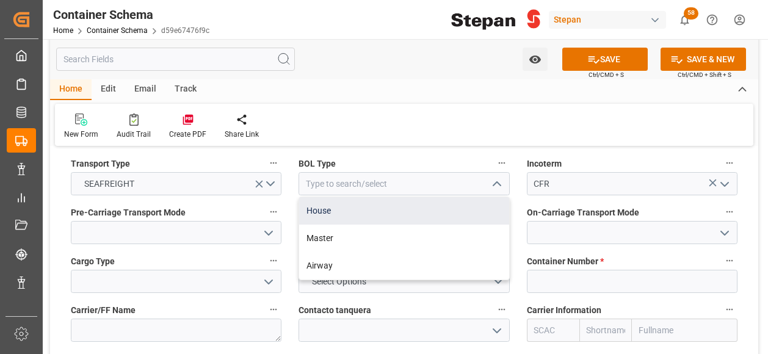
click at [324, 197] on div "House" at bounding box center [403, 210] width 209 height 27
type input "House"
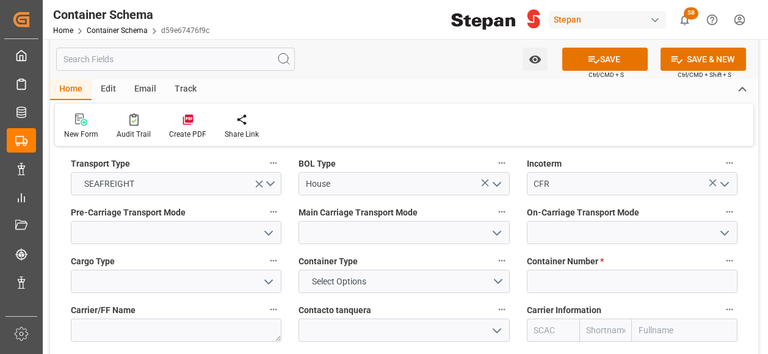
click at [272, 226] on icon "open menu" at bounding box center [268, 233] width 15 height 15
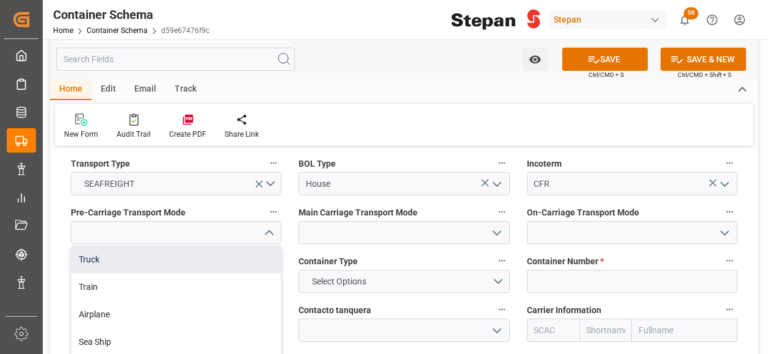
click at [104, 246] on div "Truck" at bounding box center [175, 259] width 209 height 27
type input "Truck"
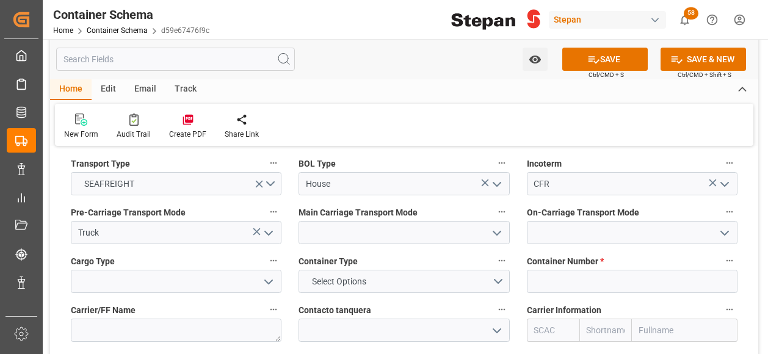
click at [495, 226] on icon "open menu" at bounding box center [497, 233] width 15 height 15
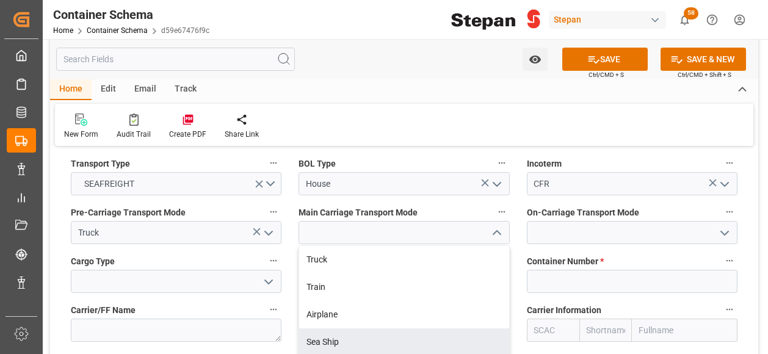
click at [315, 328] on div "Sea Ship" at bounding box center [403, 341] width 209 height 27
type input "Sea Ship"
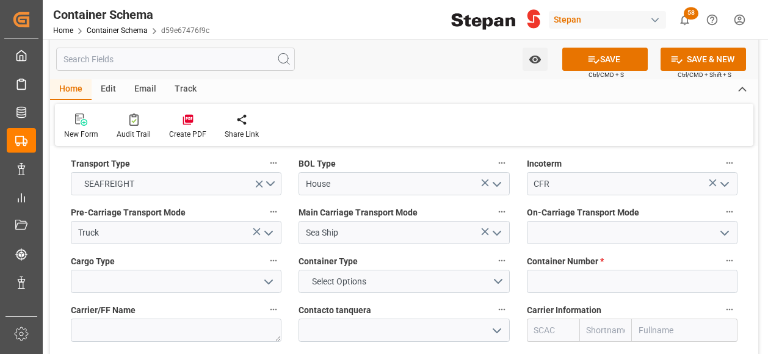
click at [731, 226] on icon "open menu" at bounding box center [724, 233] width 15 height 15
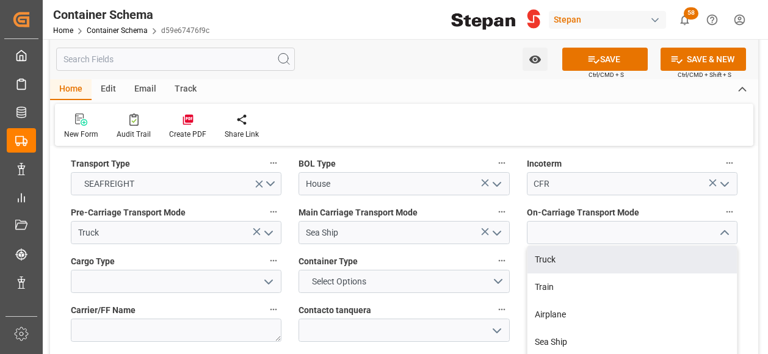
click at [552, 246] on div "Truck" at bounding box center [632, 259] width 209 height 27
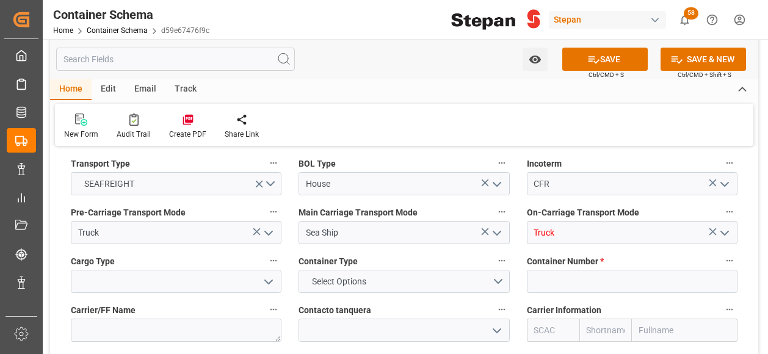
type input "Truck"
click at [269, 275] on icon "open menu" at bounding box center [268, 282] width 15 height 15
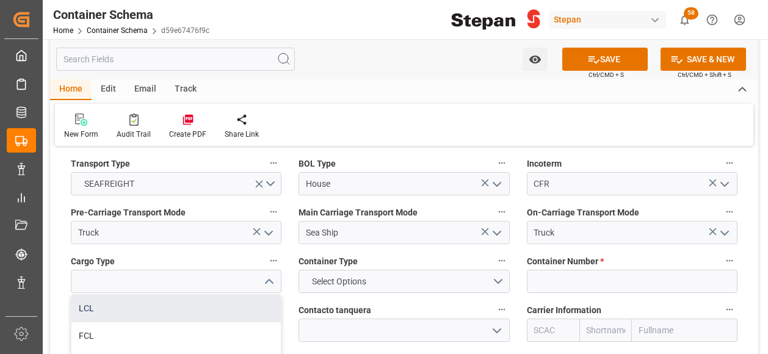
click at [95, 295] on div "LCL" at bounding box center [175, 308] width 209 height 27
type input "LCL"
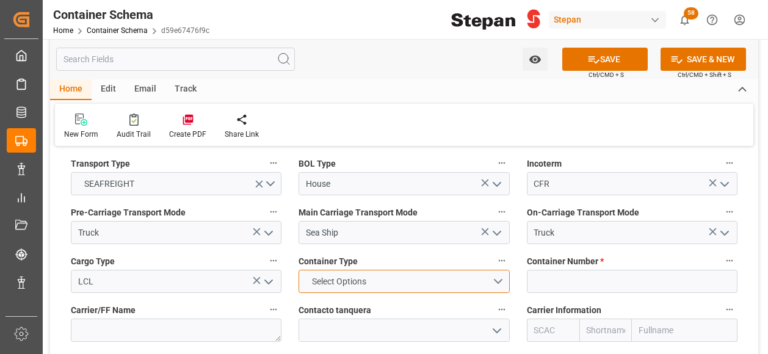
click at [499, 270] on button "Select Options" at bounding box center [404, 281] width 211 height 23
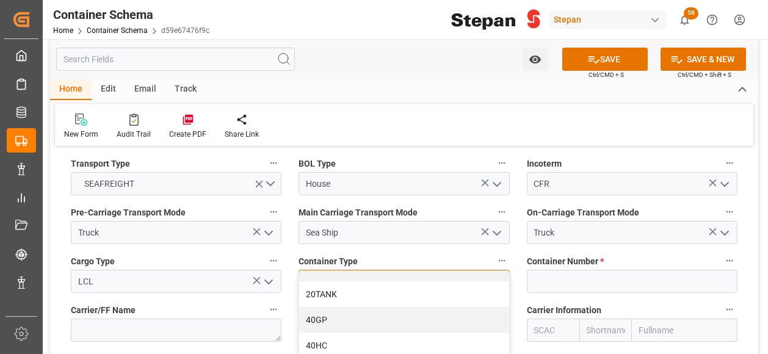
scroll to position [61, 0]
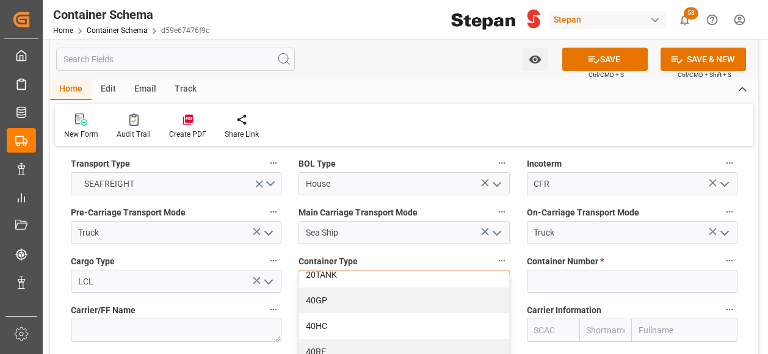
drag, startPoint x: 324, startPoint y: 307, endPoint x: 341, endPoint y: 306, distance: 16.5
click at [324, 313] on div "40HC" at bounding box center [403, 326] width 209 height 26
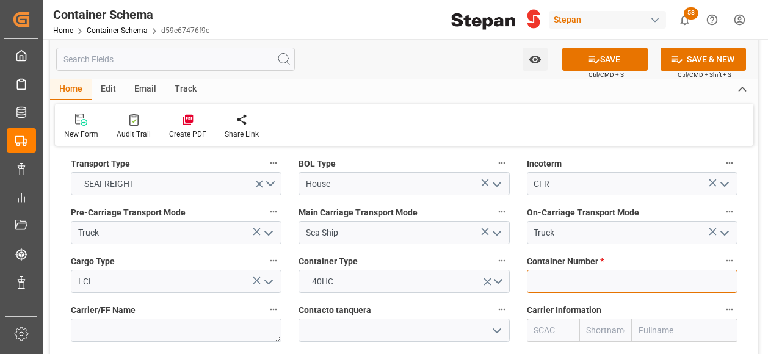
click at [569, 270] on input at bounding box center [632, 281] width 211 height 23
paste input "NYKU4933641"
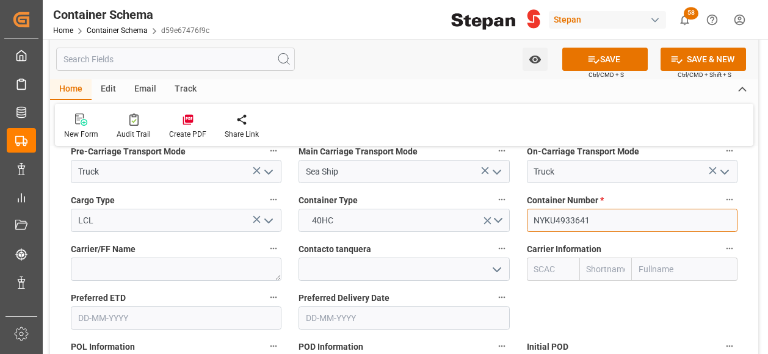
type input "NYKU4933641"
click at [653, 258] on input "text" at bounding box center [685, 269] width 106 height 23
type input "ECU"
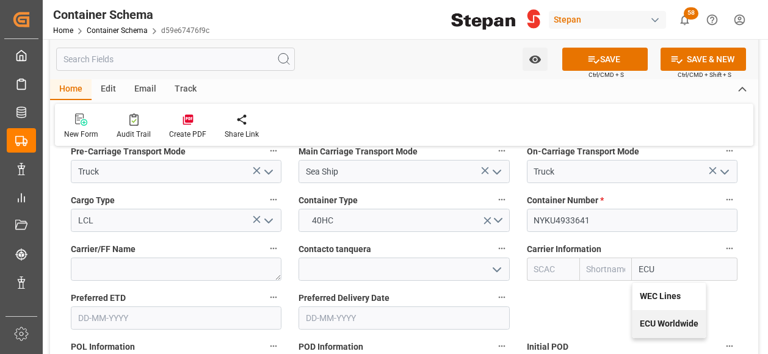
click at [666, 319] on b "ECU Worldwide" at bounding box center [669, 324] width 59 height 10
type input "ECUI"
type input "ECU Worldwide"
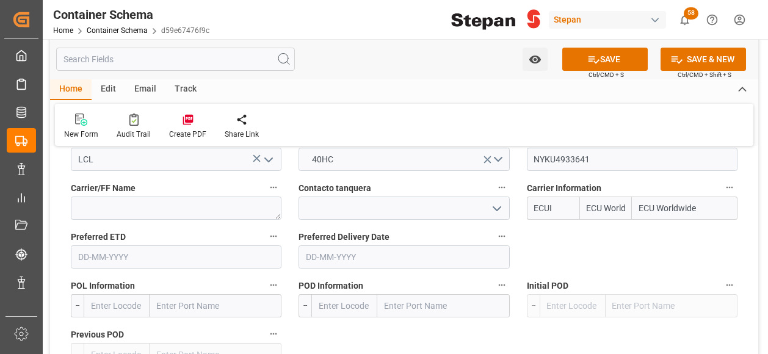
type input "ECU Worldwide"
click at [214, 294] on input "text" at bounding box center [216, 305] width 132 height 23
paste input "LE HAVRE"
type input "LE HAVRE"
click at [208, 319] on div "Le Havre - FRLEH" at bounding box center [213, 332] width 126 height 27
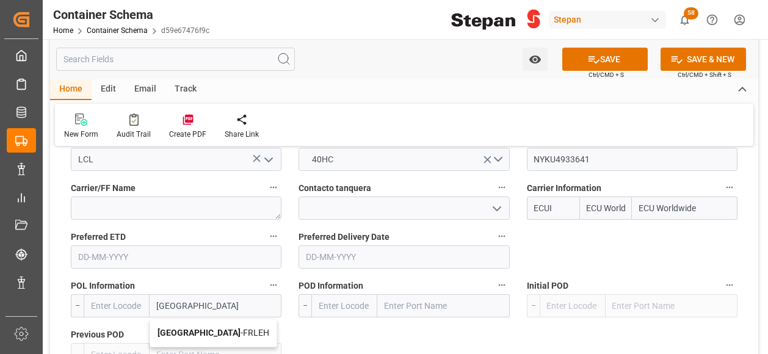
type input "FRLEH"
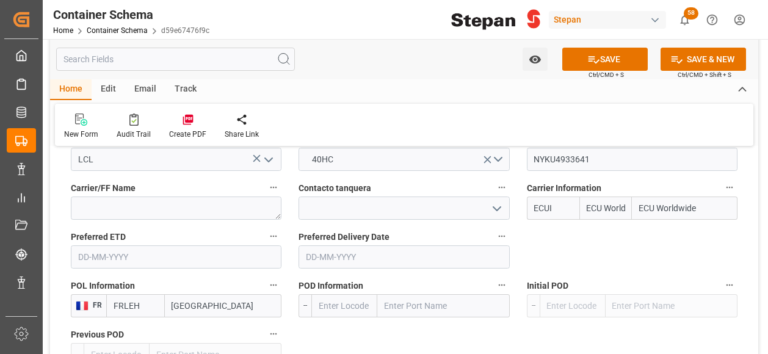
type input "Le Havre"
click at [398, 294] on input "text" at bounding box center [443, 305] width 132 height 23
type input "VERACRUZ"
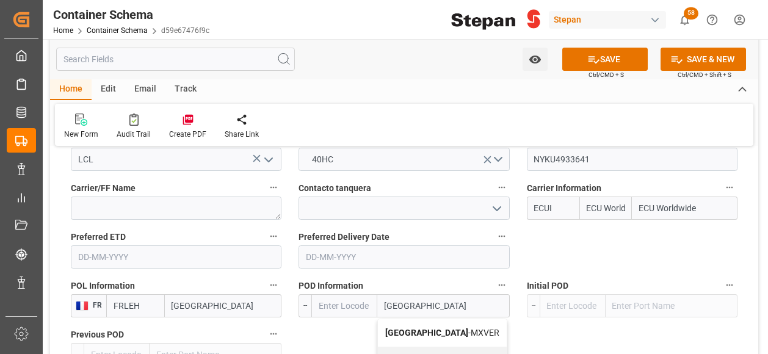
click at [396, 328] on b "Veracruz" at bounding box center [426, 333] width 83 height 10
type input "MXVER"
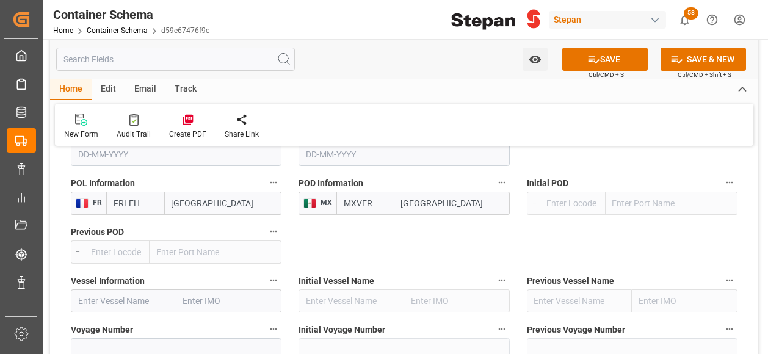
scroll to position [1771, 0]
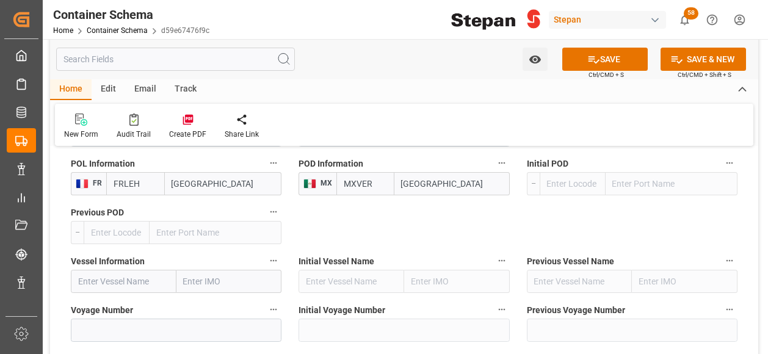
type input "Veracruz"
click at [126, 270] on input "text" at bounding box center [124, 281] width 106 height 23
paste input "MOL PROFICIENCY"
type input "MOL PROFICIENCY"
click at [142, 303] on b "MOL PROFICIENCY" at bounding box center [116, 308] width 74 height 10
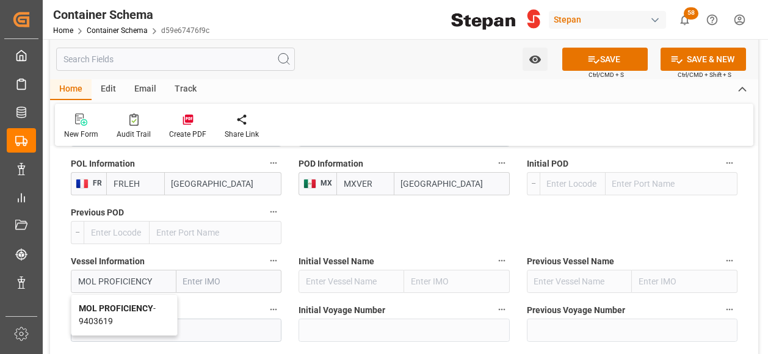
type input "9403619"
type input "MOL PROFICIENCY"
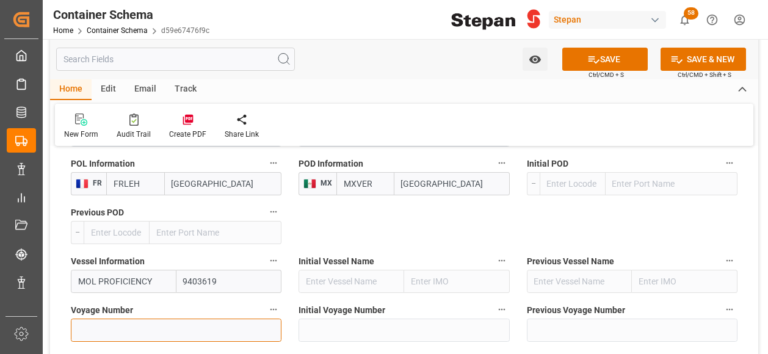
click at [121, 319] on input at bounding box center [176, 330] width 211 height 23
paste input "248W"
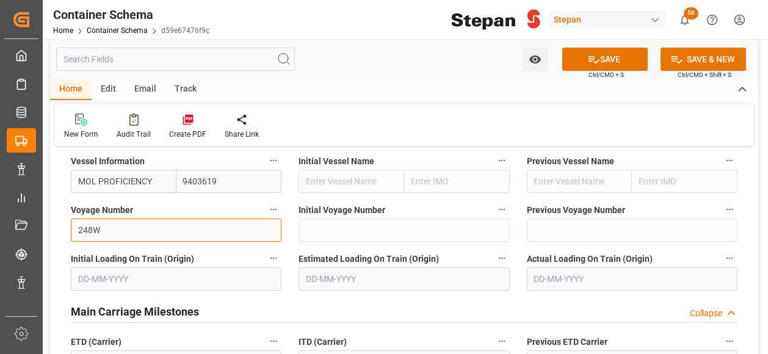
scroll to position [1893, 0]
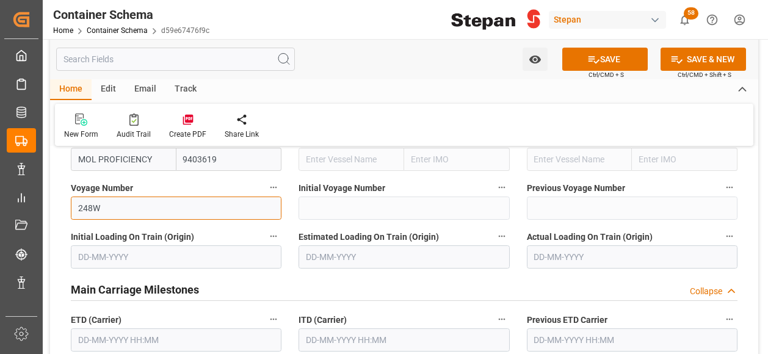
type input "248W"
click at [156, 328] on input "text" at bounding box center [176, 339] width 211 height 23
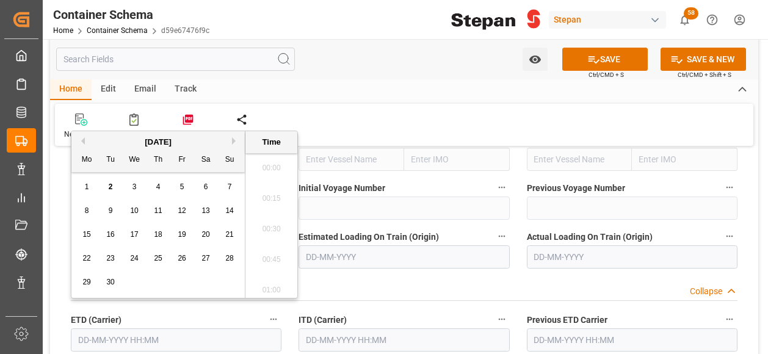
scroll to position [1347, 0]
click at [183, 185] on span "5" at bounding box center [182, 187] width 4 height 9
type input "05-09-2025 00:00"
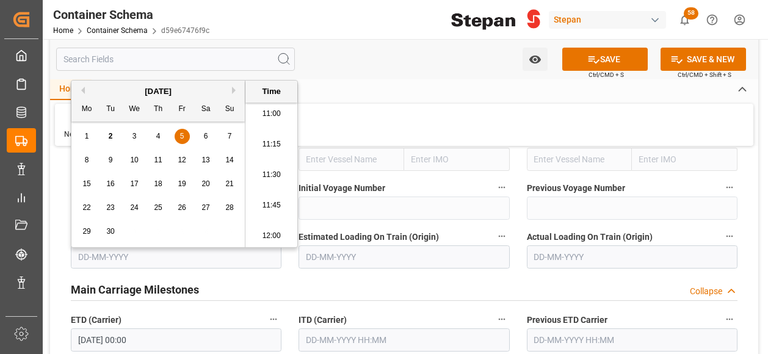
scroll to position [1954, 0]
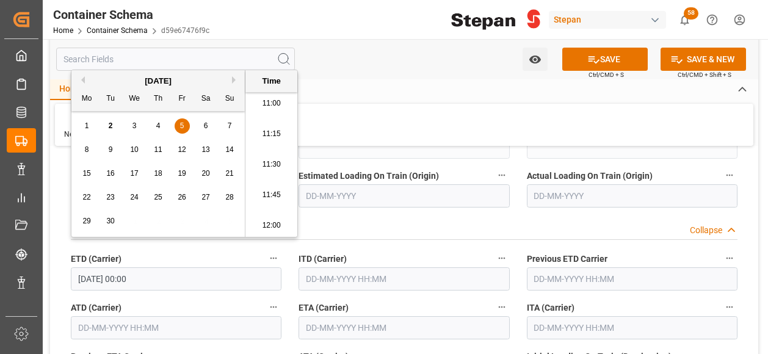
click at [361, 316] on input "text" at bounding box center [404, 327] width 211 height 23
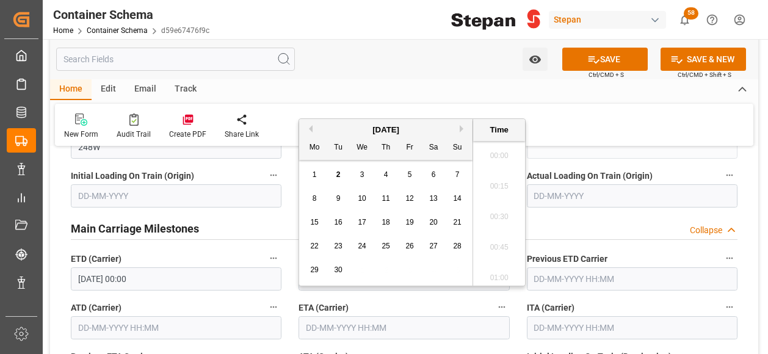
scroll to position [1347, 0]
click at [460, 128] on button "Next Month" at bounding box center [463, 128] width 7 height 7
click at [409, 176] on span "3" at bounding box center [410, 174] width 4 height 9
type input "03-10-2025 00:00"
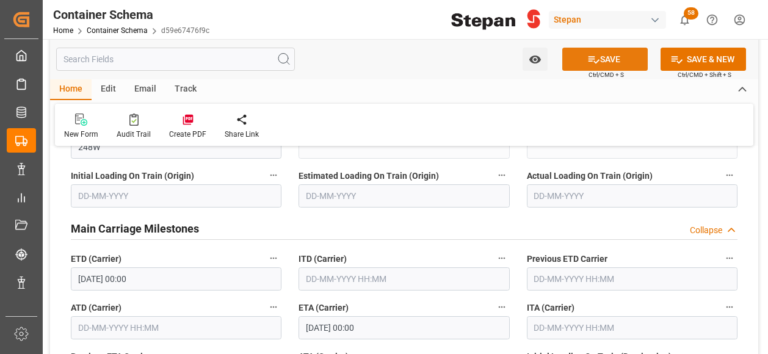
click at [609, 63] on button "SAVE" at bounding box center [604, 59] width 85 height 23
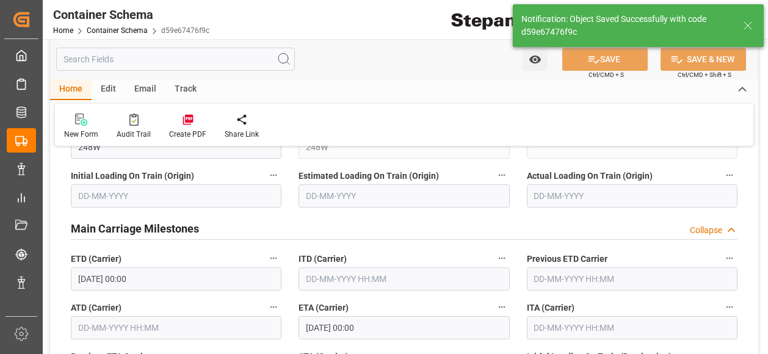
type textarea "Documents Sent"
type textarea "2 DRUMS"
type textarea "SCM1706025A6"
type input "MXVER"
type input "Veracruz"
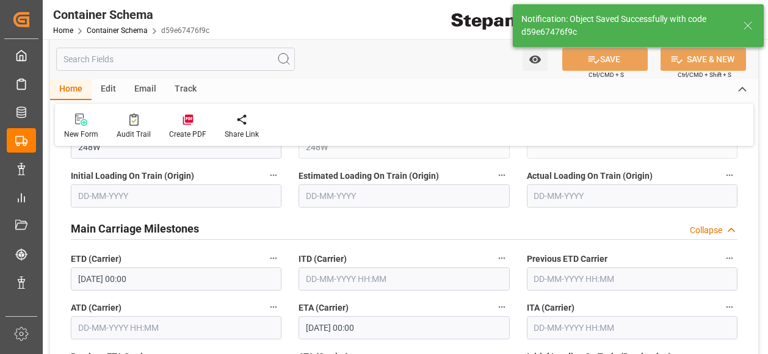
type input "MOL PROFICIENCY"
type input "9403619"
type input "248W"
type textarea "pod"
type input "0"
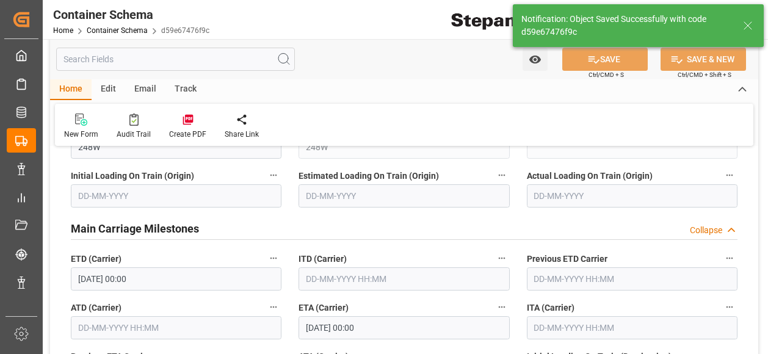
type input "05-09-2025 00:00"
type input "03-10-2025 00:00"
type input "02-09-2025"
type input "02-09-2025 17:44"
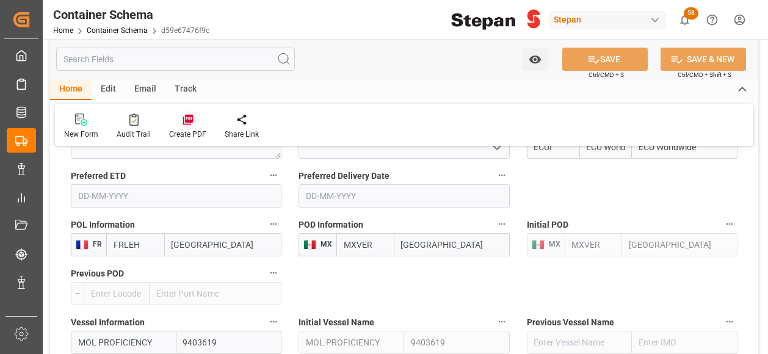
scroll to position [1465, 0]
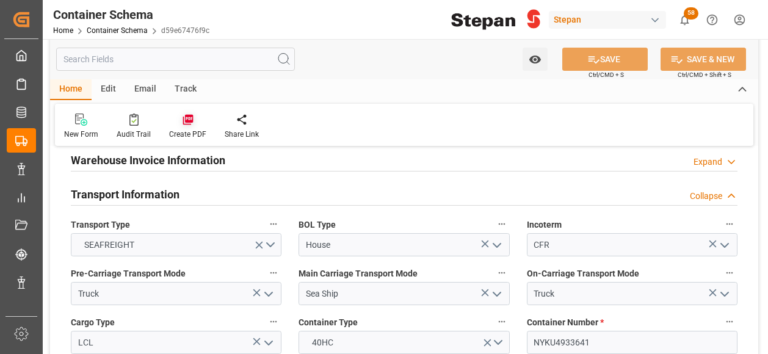
click at [186, 125] on icon at bounding box center [188, 120] width 12 height 12
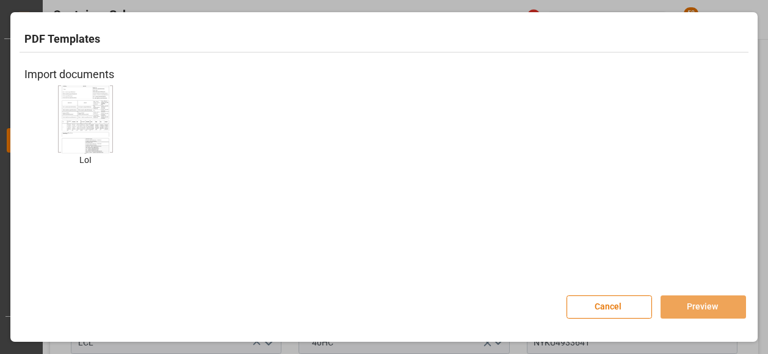
click at [89, 123] on img at bounding box center [85, 119] width 49 height 69
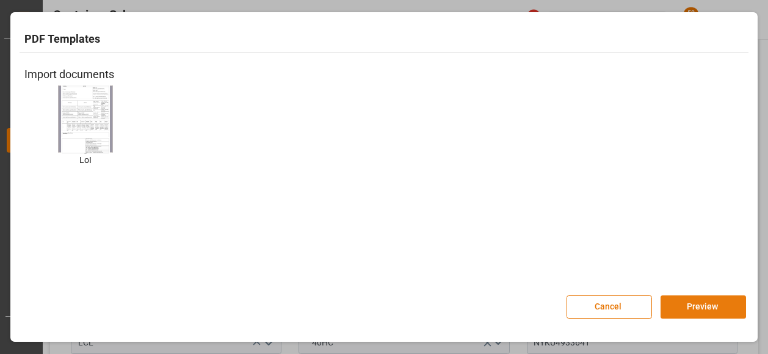
click at [706, 306] on button "Preview" at bounding box center [703, 307] width 85 height 23
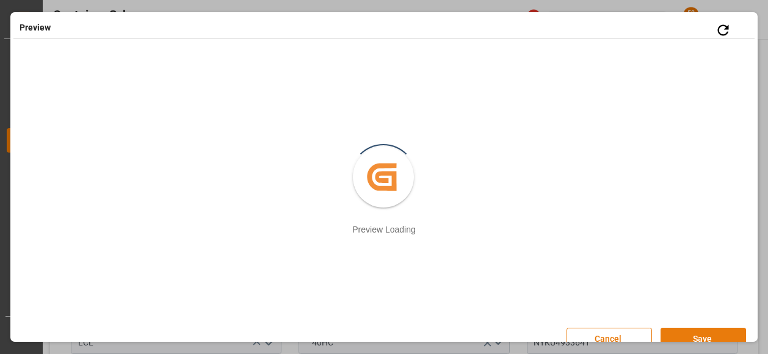
click at [698, 333] on button "Save" at bounding box center [703, 339] width 85 height 23
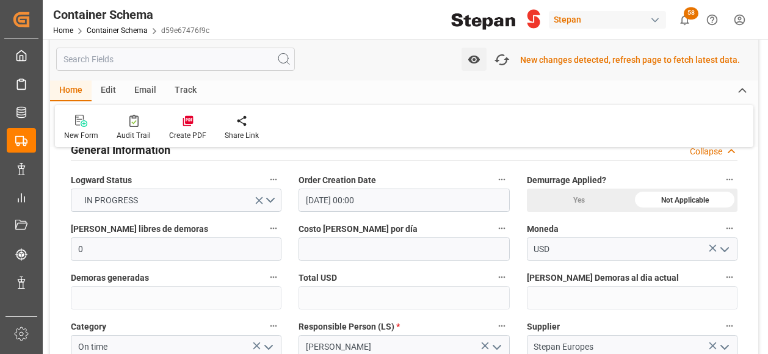
scroll to position [0, 0]
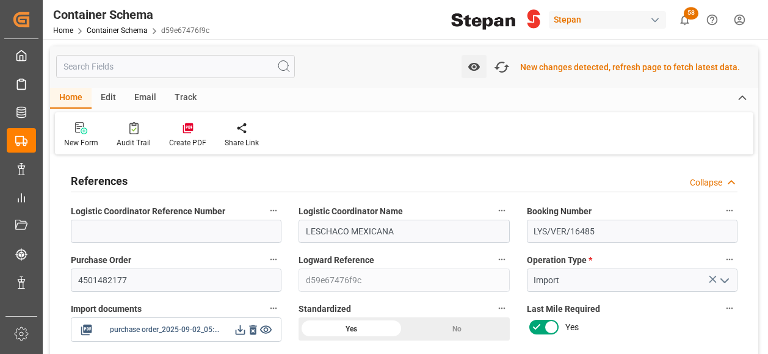
click at [244, 328] on icon at bounding box center [240, 330] width 13 height 13
click at [513, 56] on div "Fetch latest updates New changes detected, refresh page to fetch latest data." at bounding box center [617, 67] width 258 height 24
click at [506, 65] on icon "button" at bounding box center [502, 67] width 20 height 20
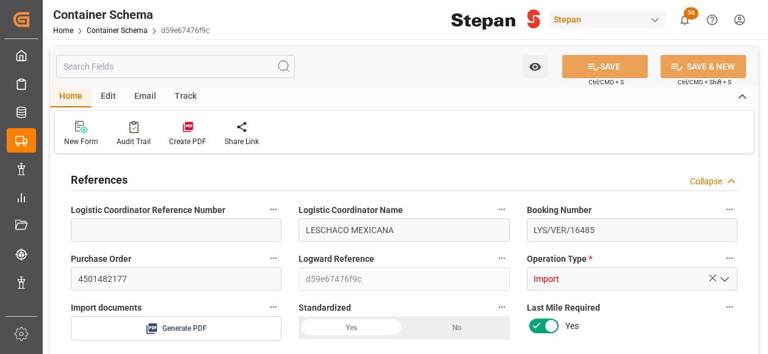
type input "0"
type input "1"
type input "2"
type input "400"
type input "436"
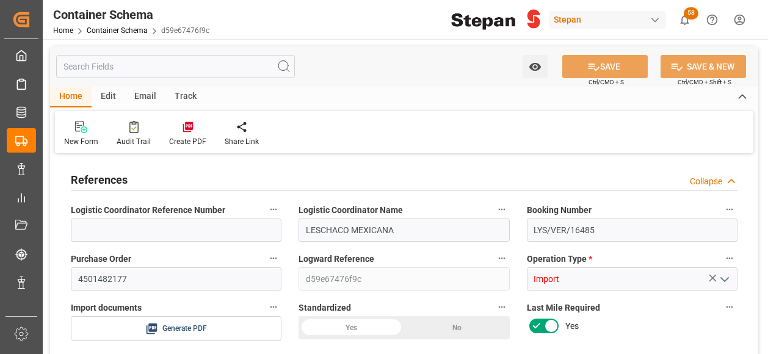
type input "12"
type input "0"
type input "ECU Worldwide"
type input "FRLEH"
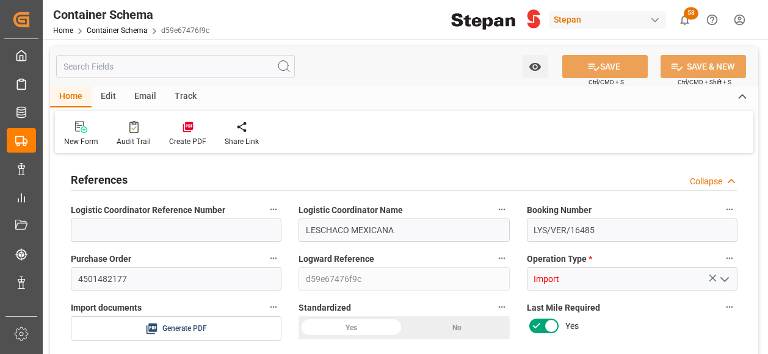
type input "MXVER"
type input "9403619"
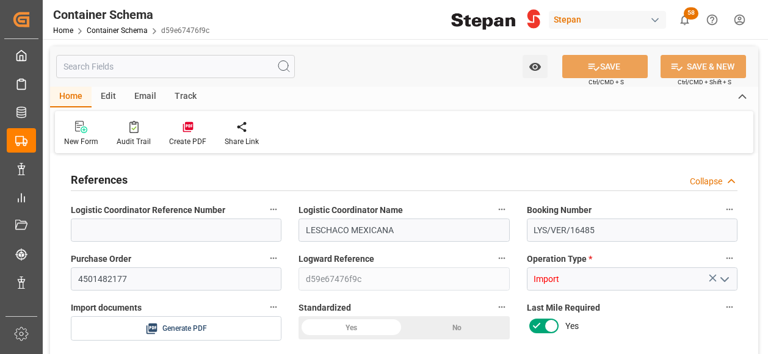
type input "9403619"
type input "0"
type input "02-09-2025 00:00"
type input "[DATE]"
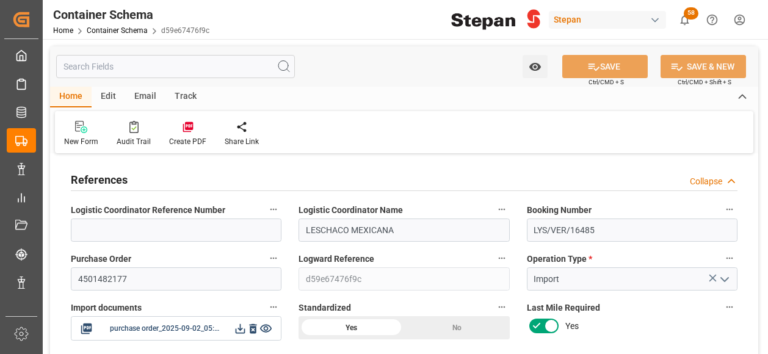
type input "05-09-2025 00:00"
type input "03-10-2025 00:00"
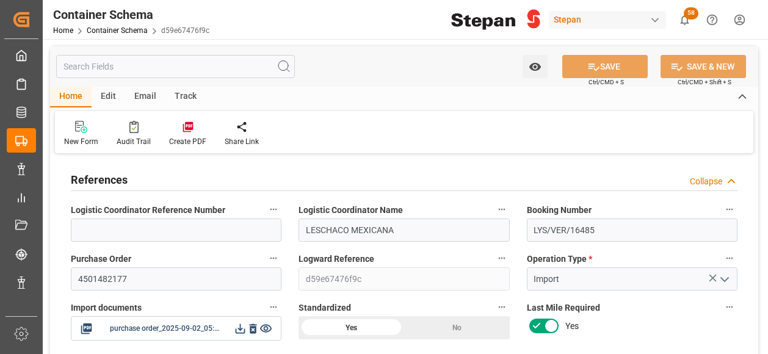
type input "03-10-2025 00:00"
type input "[DATE]"
type input "02-09-2025 17:45"
type input "02-09-2025 17:40"
type input "[DATE]"
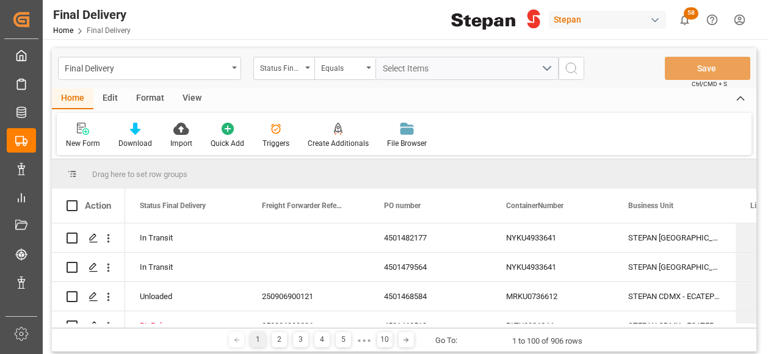
click at [306, 69] on div "Status Final Delivery" at bounding box center [283, 68] width 61 height 23
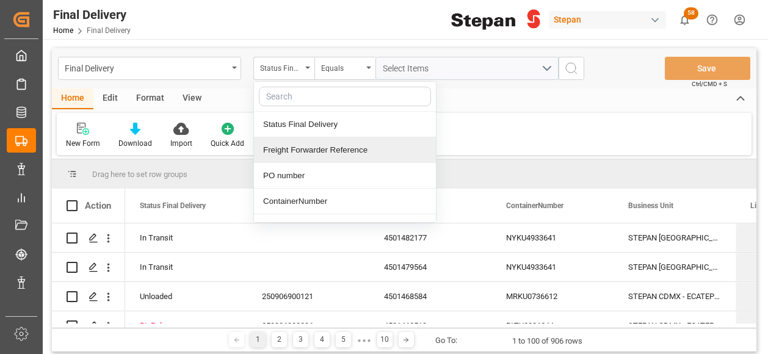
click at [300, 149] on div "Freight Forwarder Reference" at bounding box center [345, 150] width 182 height 26
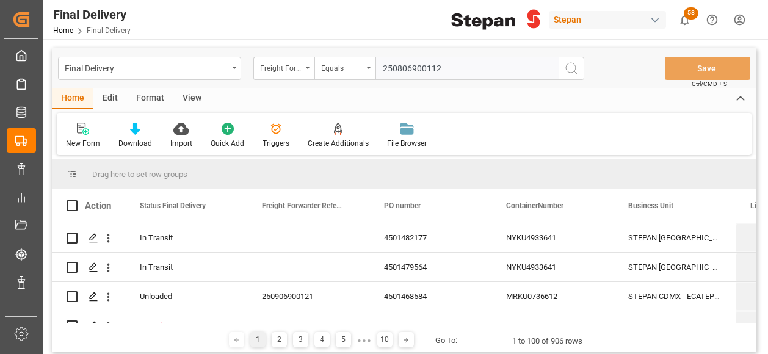
type input "250806900112"
click at [573, 66] on icon "search button" at bounding box center [571, 68] width 15 height 15
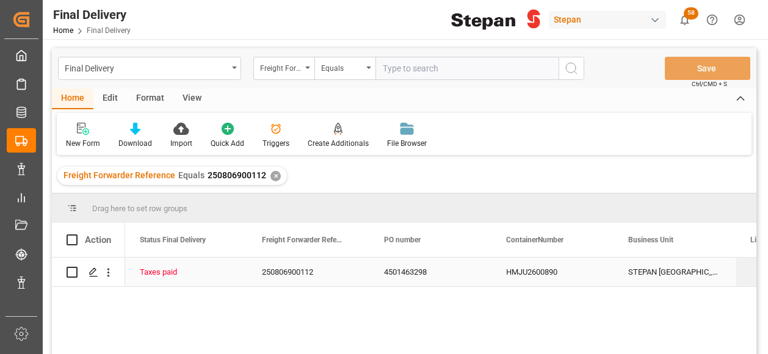
click at [274, 271] on div "250806900112" at bounding box center [308, 272] width 122 height 29
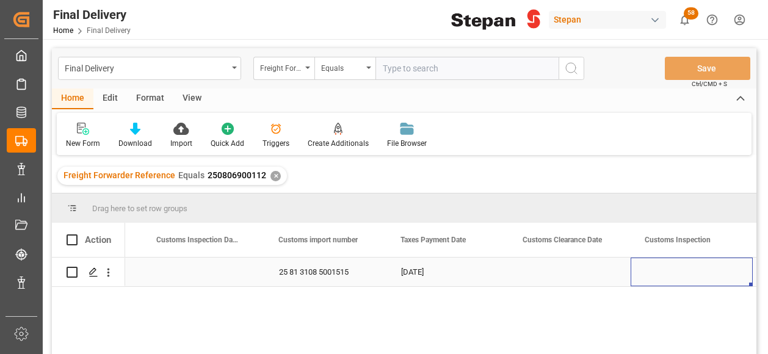
scroll to position [0, 1082]
click at [432, 276] on div "Press SPACE to select this row." at bounding box center [447, 272] width 122 height 29
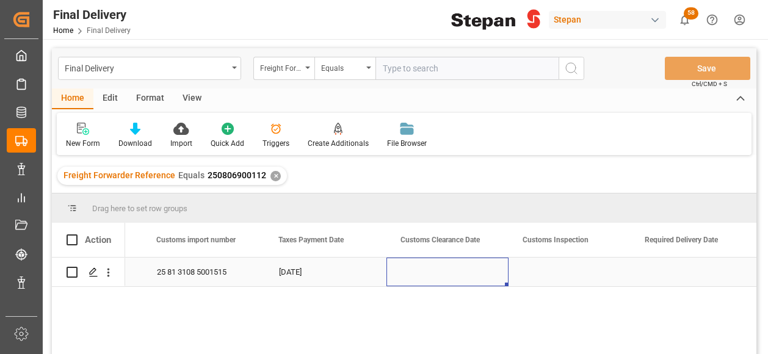
click at [432, 276] on div "Press SPACE to select this row." at bounding box center [447, 272] width 122 height 29
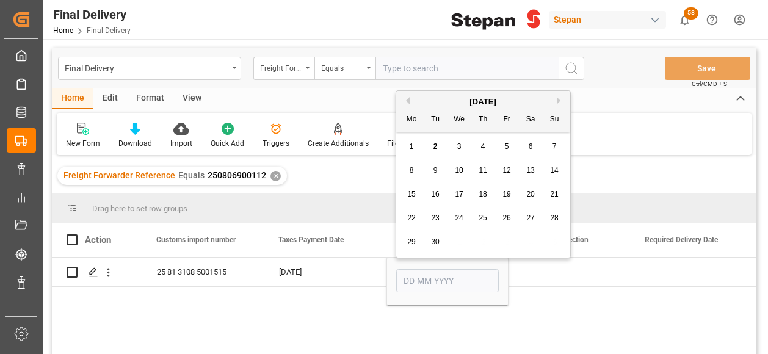
click at [434, 148] on span "2" at bounding box center [435, 146] width 4 height 9
type input "[DATE]"
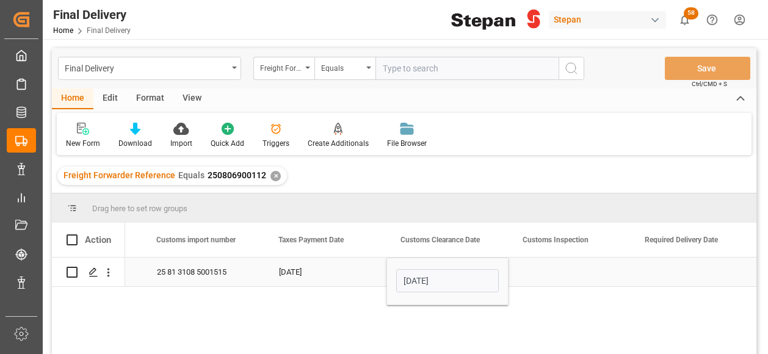
click at [581, 278] on div "Press SPACE to select this row." at bounding box center [570, 272] width 122 height 29
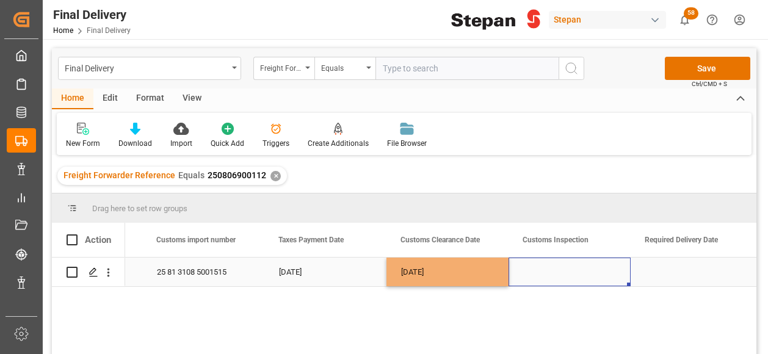
click at [582, 278] on div "Press SPACE to select this row." at bounding box center [570, 272] width 122 height 29
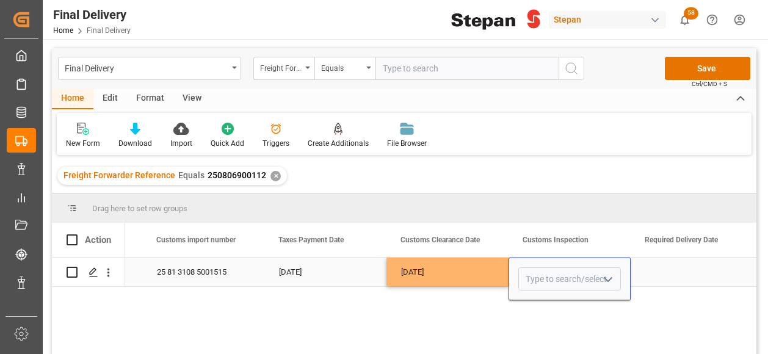
click at [608, 276] on icon "open menu" at bounding box center [608, 279] width 15 height 15
click at [560, 347] on div "VERDE" at bounding box center [569, 356] width 101 height 43
type input "VERDE"
click at [679, 266] on div "Press SPACE to select this row." at bounding box center [692, 272] width 122 height 29
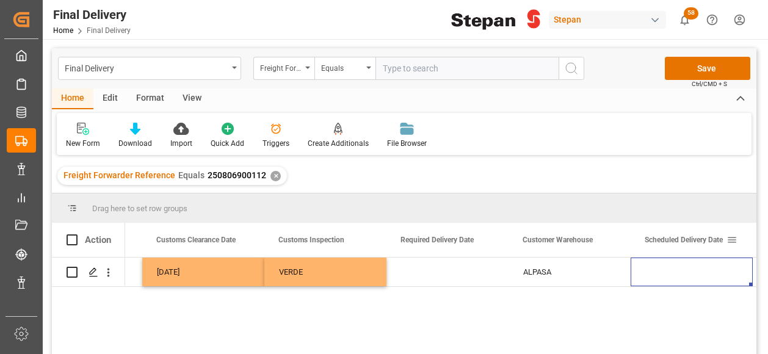
scroll to position [0, 1326]
click at [467, 270] on div "Press SPACE to select this row." at bounding box center [447, 272] width 122 height 29
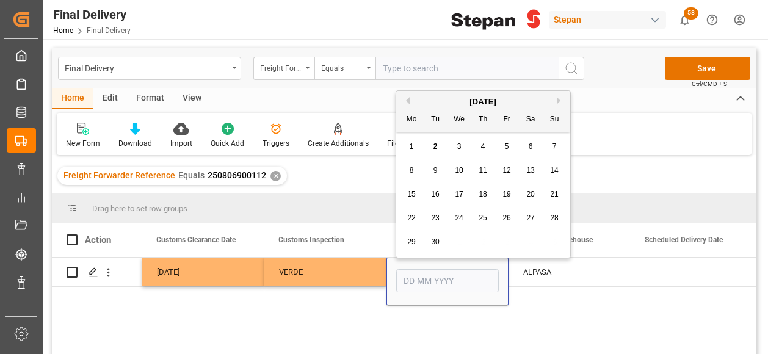
click at [459, 147] on span "3" at bounding box center [459, 146] width 4 height 9
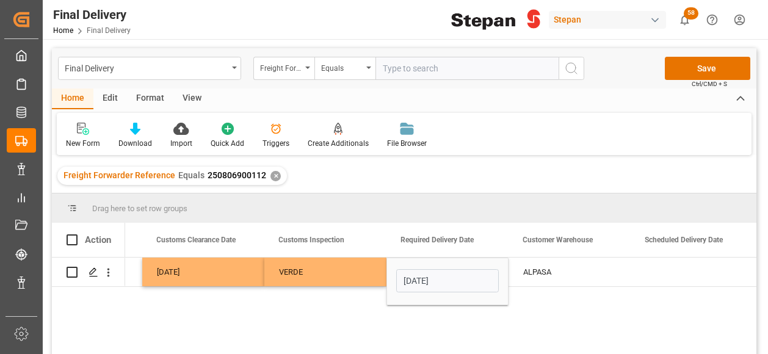
type input "03-09-2025"
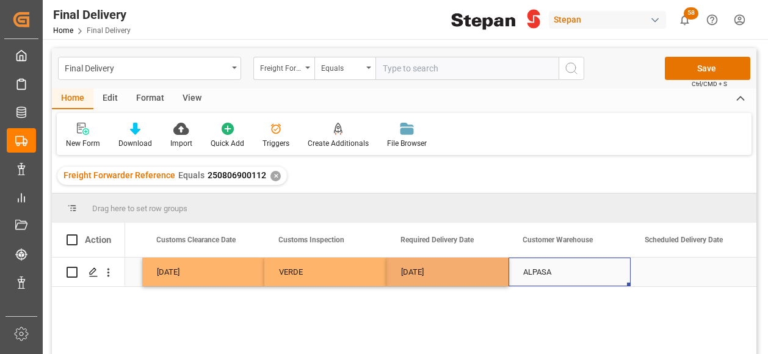
click at [616, 265] on div "ALPASA" at bounding box center [570, 272] width 122 height 29
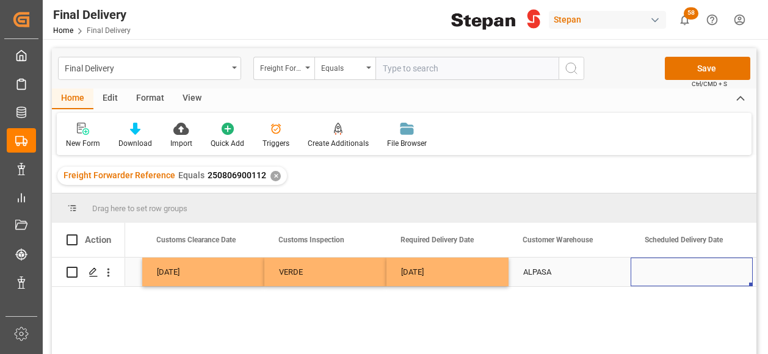
click at [645, 283] on div "Press SPACE to select this row." at bounding box center [692, 272] width 122 height 29
click at [708, 60] on button "Save" at bounding box center [707, 68] width 85 height 23
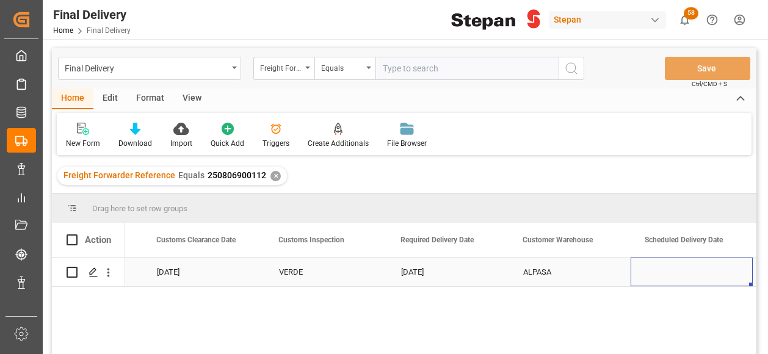
click at [653, 276] on div "Press SPACE to select this row." at bounding box center [692, 272] width 122 height 29
click at [703, 280] on div "Press SPACE to select this row." at bounding box center [692, 272] width 122 height 29
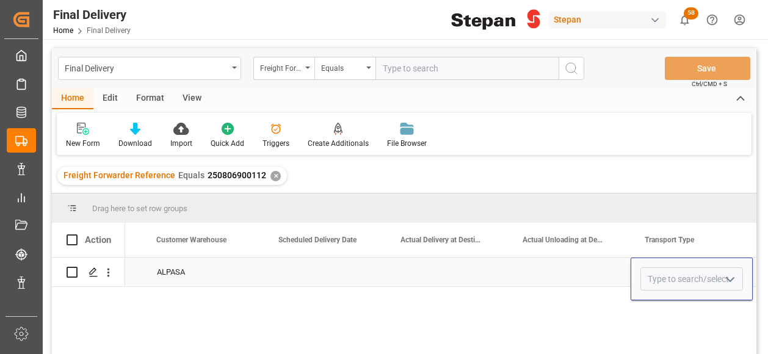
click at [731, 285] on icon "open menu" at bounding box center [730, 279] width 15 height 15
click at [691, 316] on div "Direct Transport" at bounding box center [691, 313] width 101 height 43
type input "Direct Transport"
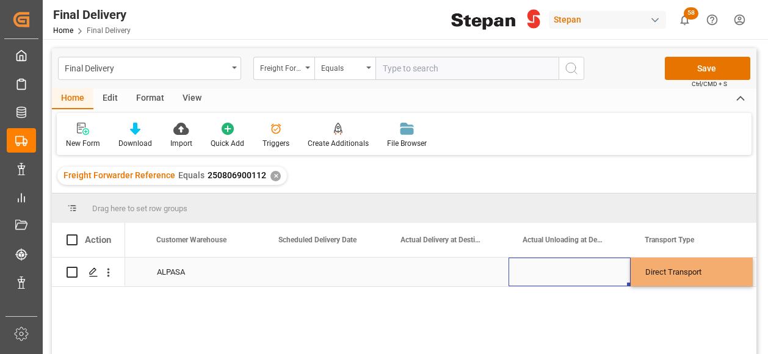
click at [578, 268] on div "Press SPACE to select this row." at bounding box center [570, 272] width 122 height 29
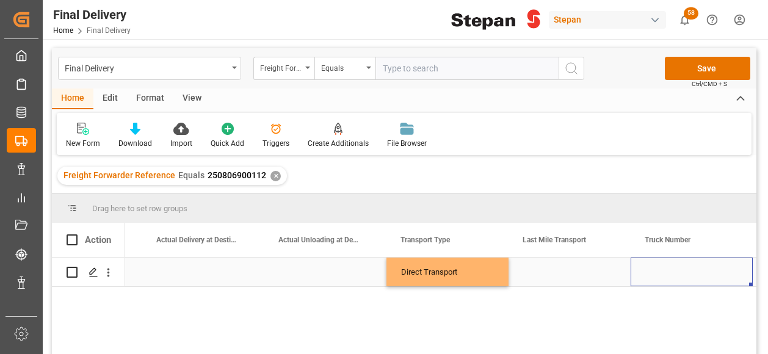
scroll to position [0, 0]
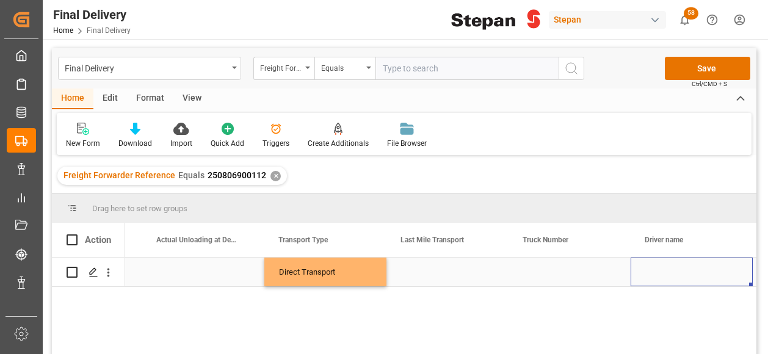
click at [455, 277] on div "Press SPACE to select this row." at bounding box center [447, 272] width 122 height 29
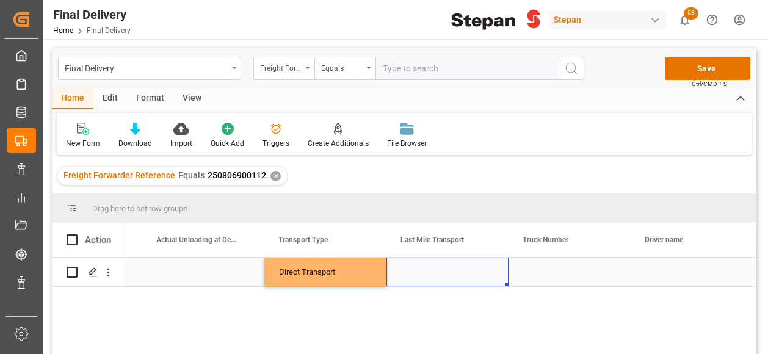
click at [455, 277] on div "Press SPACE to select this row." at bounding box center [447, 272] width 122 height 29
click at [455, 277] on input "Press SPACE to select this row." at bounding box center [447, 278] width 103 height 23
click at [482, 275] on icon "open menu" at bounding box center [486, 279] width 15 height 15
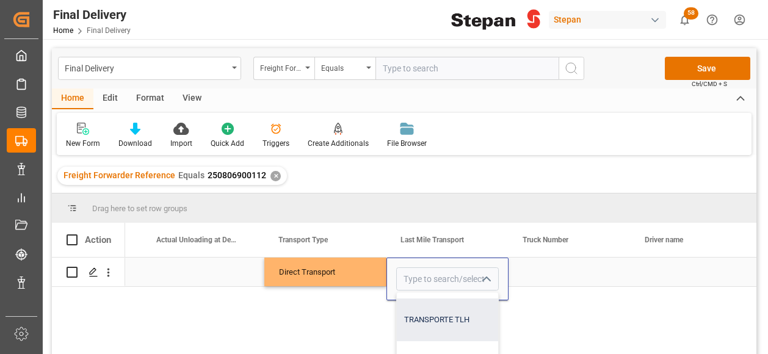
click at [446, 325] on div "TRANSPORTE TLH" at bounding box center [504, 320] width 214 height 43
type input "TRANSPORTE TLH"
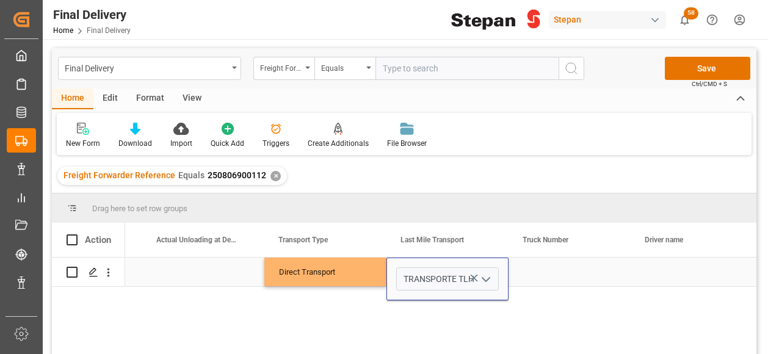
click at [553, 279] on div "Press SPACE to select this row." at bounding box center [570, 272] width 122 height 29
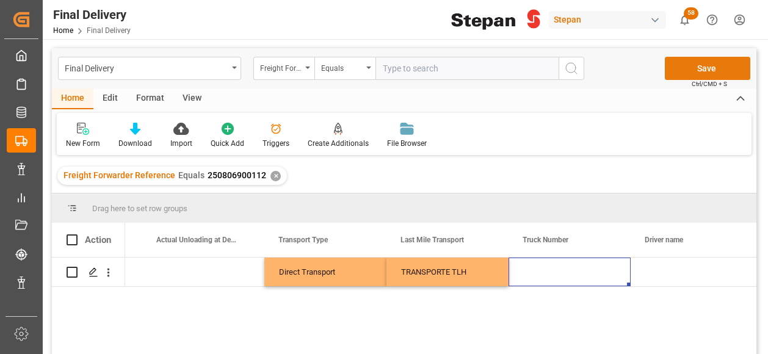
click at [708, 68] on button "Save" at bounding box center [707, 68] width 85 height 23
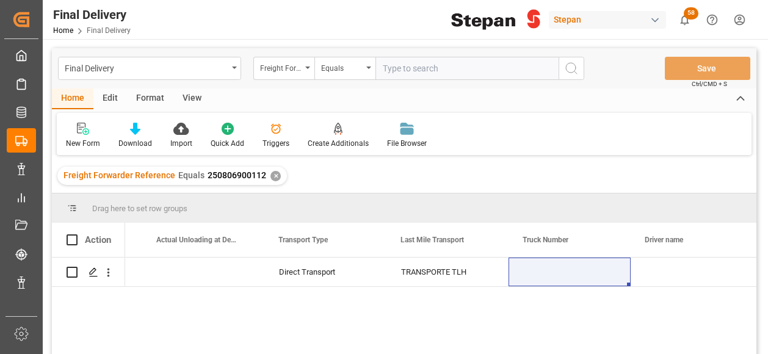
click at [271, 173] on div "✕" at bounding box center [275, 176] width 10 height 10
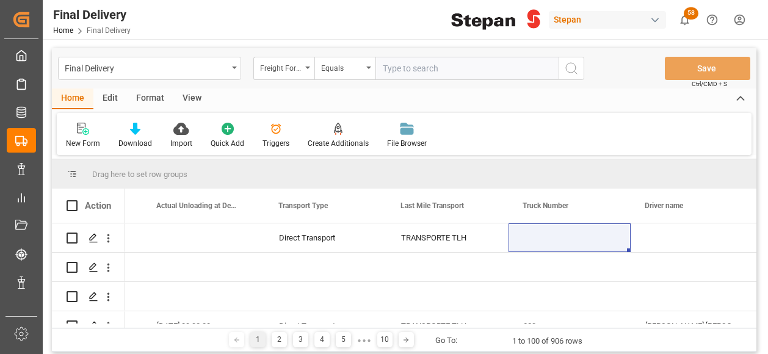
scroll to position [0, 2059]
click at [303, 71] on div "Freight Forwarder Reference" at bounding box center [283, 68] width 61 height 23
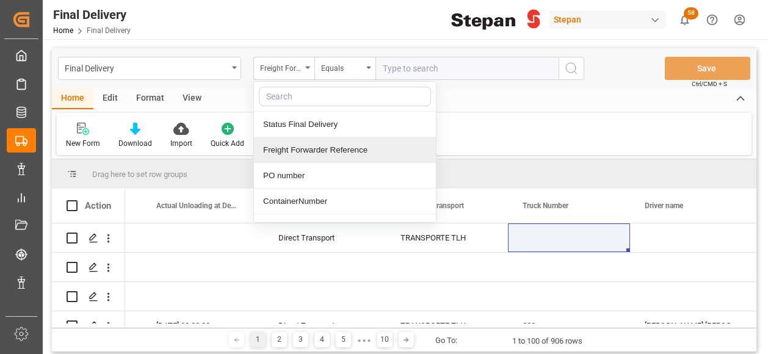
click at [299, 151] on div "Freight Forwarder Reference" at bounding box center [345, 150] width 182 height 26
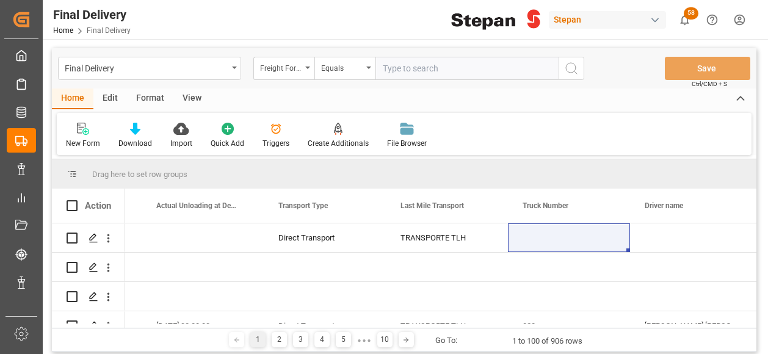
click at [402, 71] on input "text" at bounding box center [466, 68] width 183 height 23
paste input "250906900455"
type input "250906900455"
click at [575, 68] on icon "search button" at bounding box center [571, 68] width 15 height 15
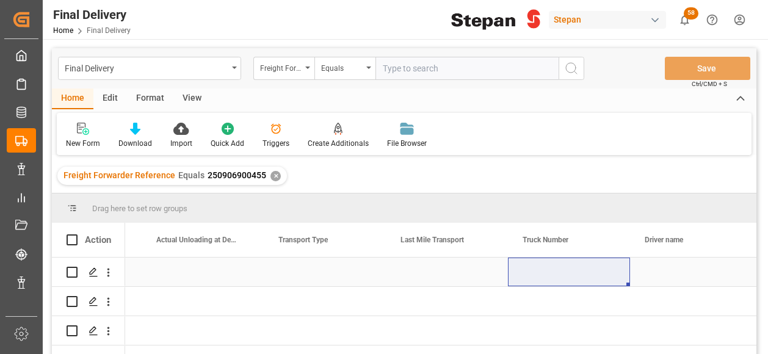
click at [248, 273] on div "Press SPACE to select this row." at bounding box center [203, 272] width 122 height 29
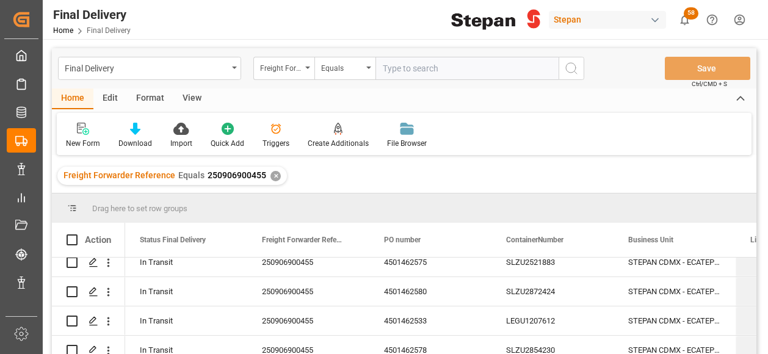
scroll to position [285, 0]
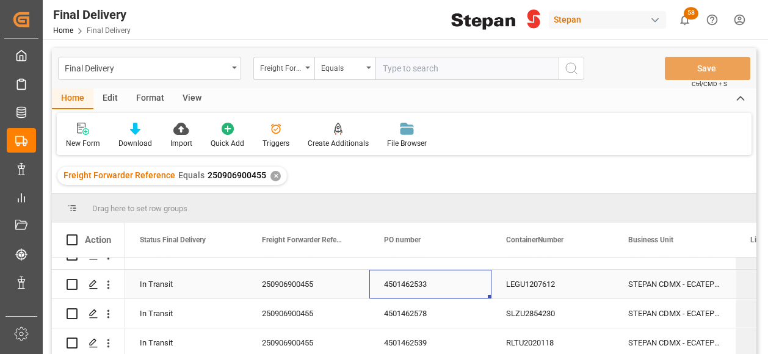
click at [426, 285] on div "4501462533" at bounding box center [430, 284] width 122 height 29
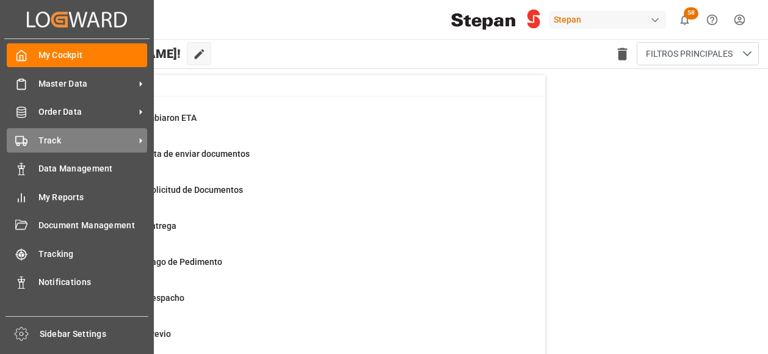
click at [42, 136] on span "Track" at bounding box center [86, 140] width 96 height 13
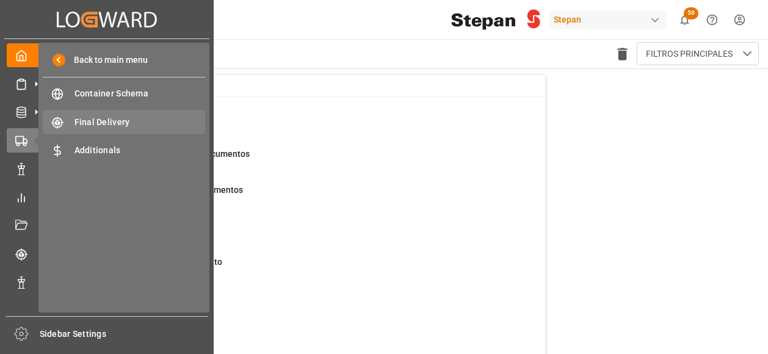
click at [109, 122] on span "Final Delivery" at bounding box center [139, 122] width 131 height 13
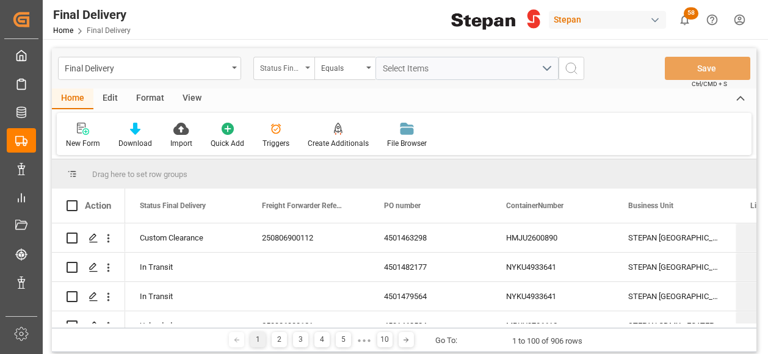
click at [313, 71] on div "Status Final Delivery" at bounding box center [283, 68] width 61 height 23
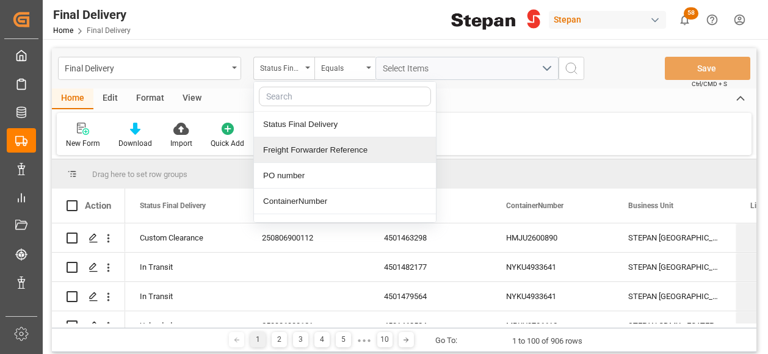
click at [299, 148] on div "Freight Forwarder Reference" at bounding box center [345, 150] width 182 height 26
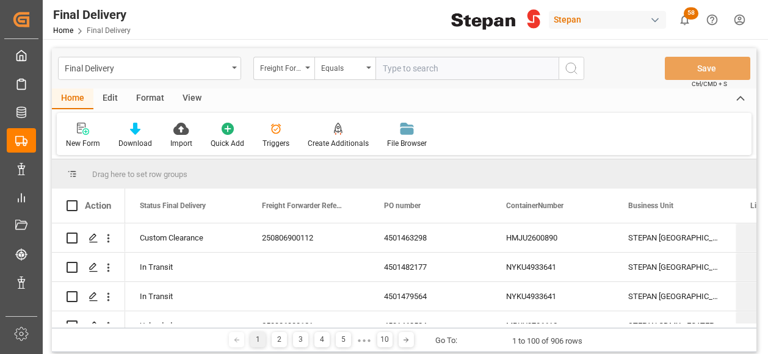
click at [410, 66] on input "text" at bounding box center [466, 68] width 183 height 23
type input "250906900455"
click at [576, 74] on icon "search button" at bounding box center [571, 68] width 15 height 15
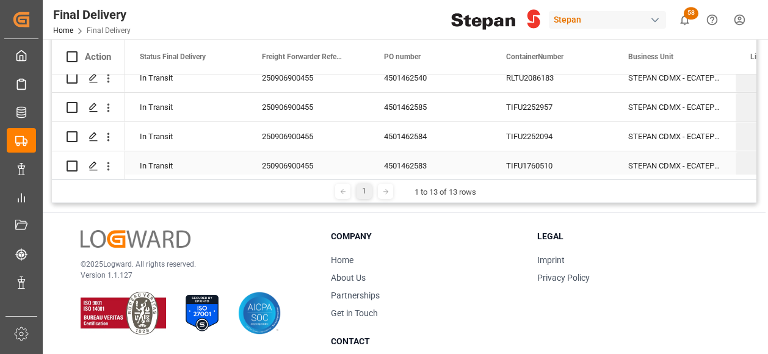
scroll to position [101, 0]
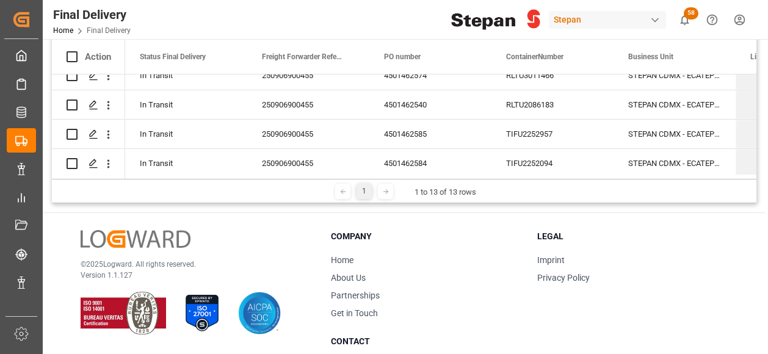
click at [495, 314] on li "Get in Touch" at bounding box center [426, 313] width 190 height 13
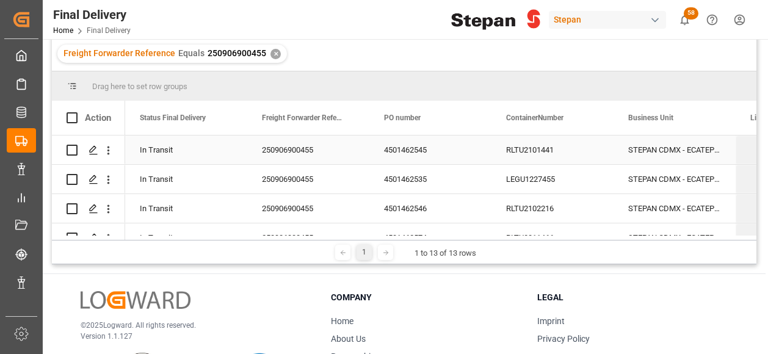
scroll to position [61, 0]
